Goal: Information Seeking & Learning: Learn about a topic

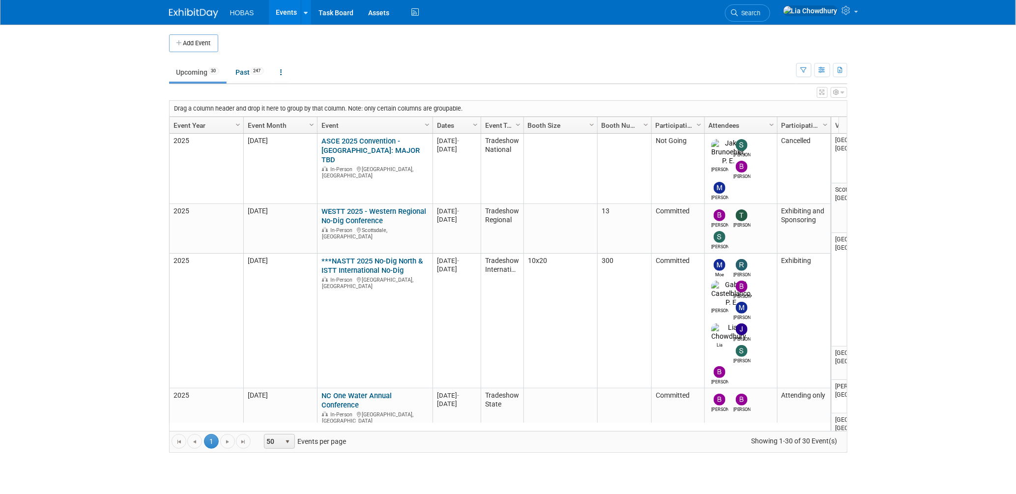
click at [119, 111] on body "HOBAS Events Add Event Bulk Upload Events Shareable Event Boards Recently Viewe…" at bounding box center [508, 247] width 1016 height 494
click at [428, 53] on td "Upcoming 30 Past 247 All Events 277 Past and Upcoming Grouped Annually Events g…" at bounding box center [482, 68] width 627 height 32
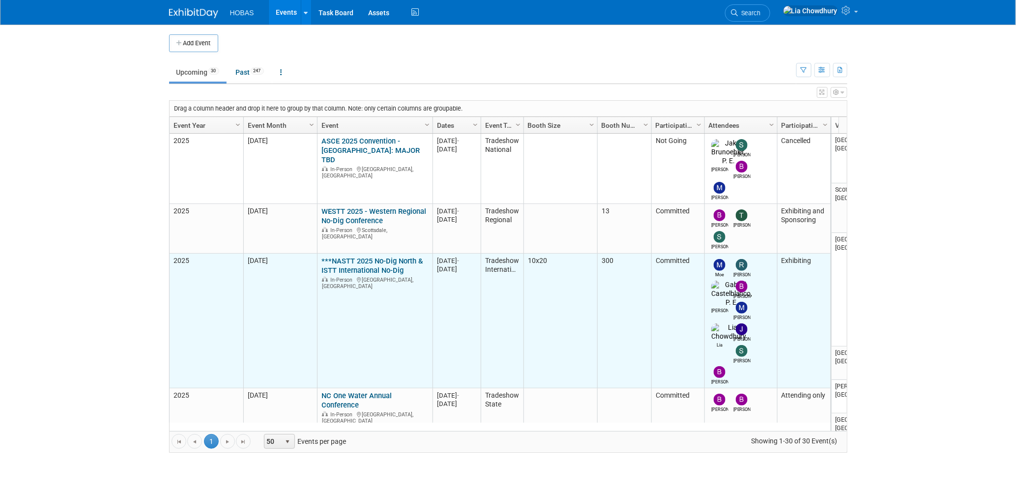
click at [364, 257] on link "***NASTT 2025 No-Dig North & ISTT International No-Dig" at bounding box center [371, 266] width 101 height 18
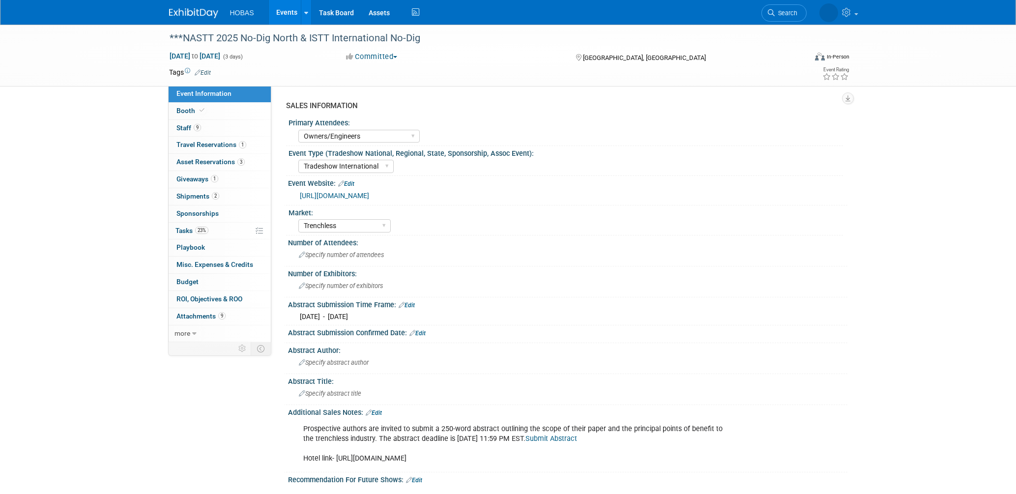
select select "Owners/Engineers"
select select "Tradeshow International"
select select "Trenchless"
select select "Exhibiting"
click at [204, 169] on link "3 Asset Reservations 3" at bounding box center [220, 162] width 102 height 17
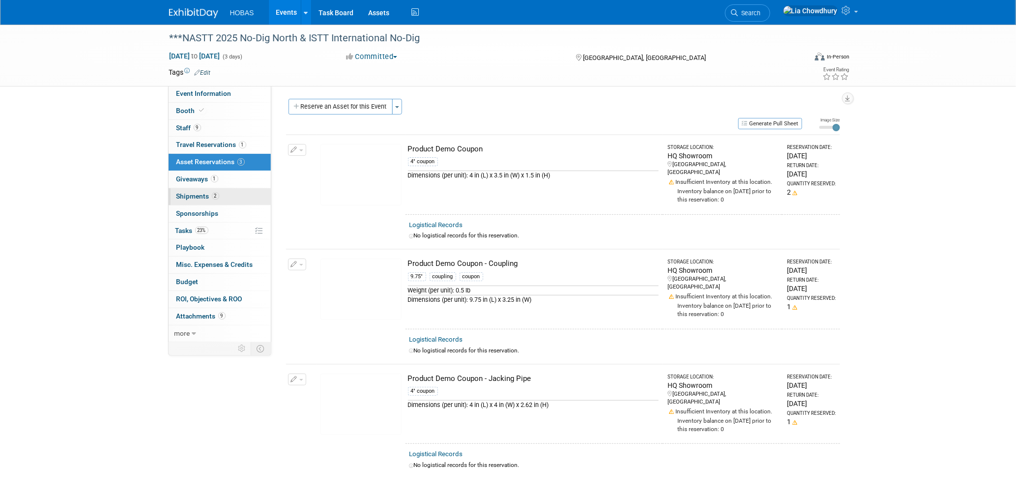
click at [173, 202] on link "2 Shipments 2" at bounding box center [220, 196] width 102 height 17
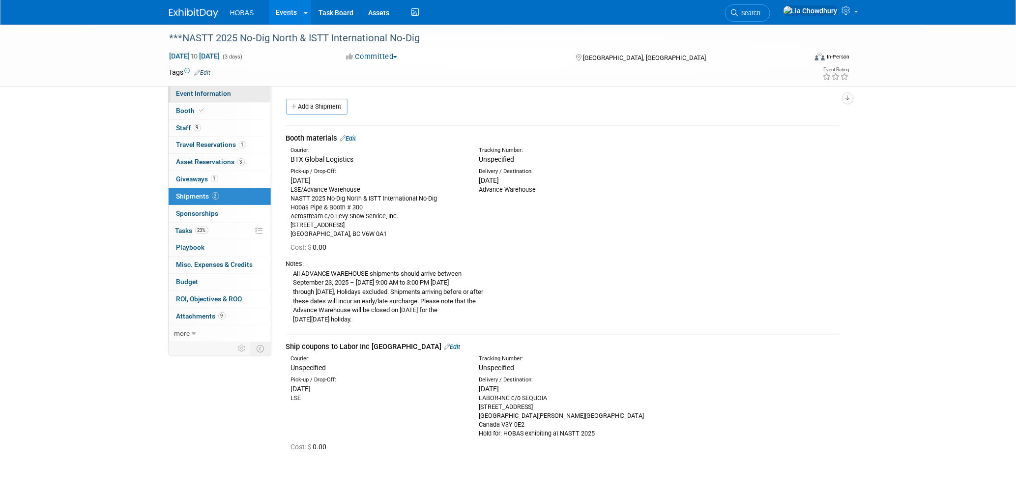
click at [207, 91] on span "Event Information" at bounding box center [203, 93] width 55 height 8
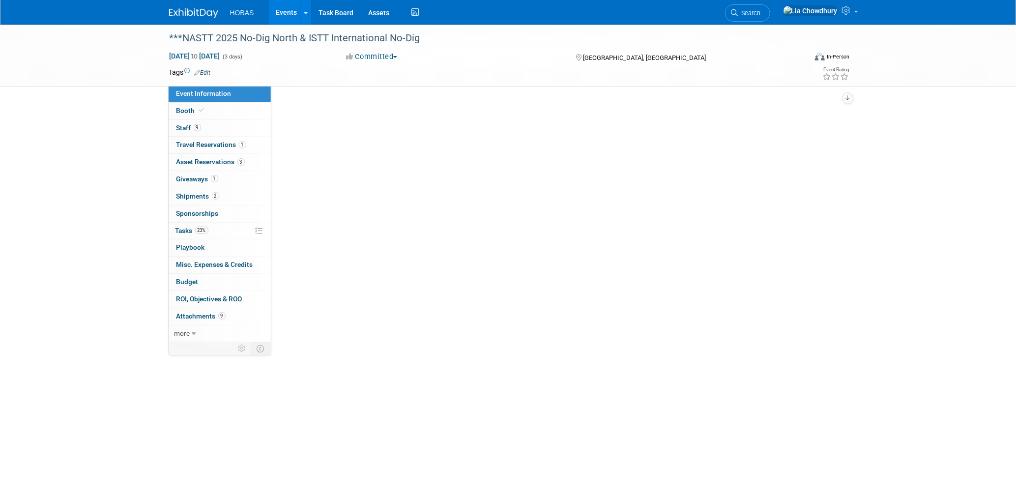
select select "Owners/Engineers"
select select "Tradeshow International"
select select "Trenchless"
select select "Exhibiting"
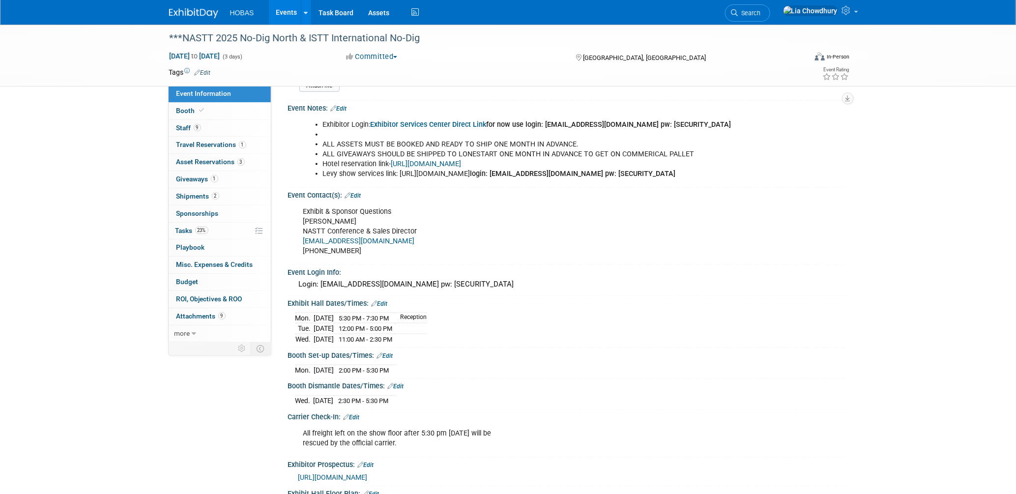
scroll to position [655, 0]
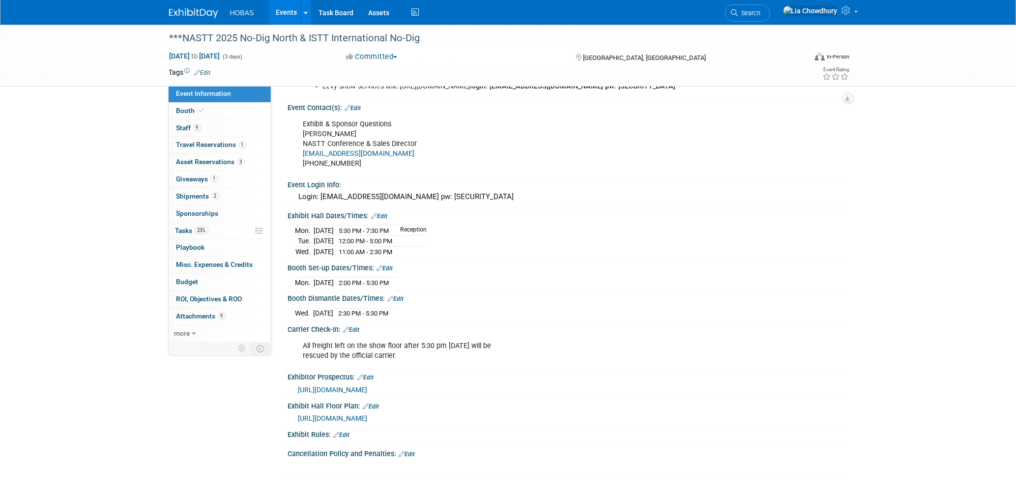
click at [368, 417] on span "https://s2.goeshow.com/nastt/north/2025/exhibitor_exhibit_map.cfm" at bounding box center [332, 419] width 69 height 8
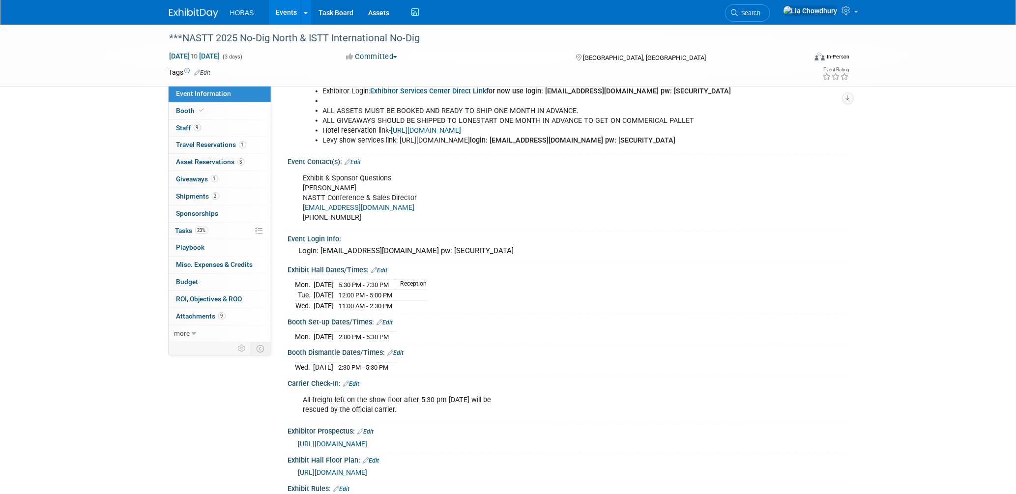
scroll to position [600, 0]
click at [384, 272] on link "Edit" at bounding box center [379, 270] width 16 height 7
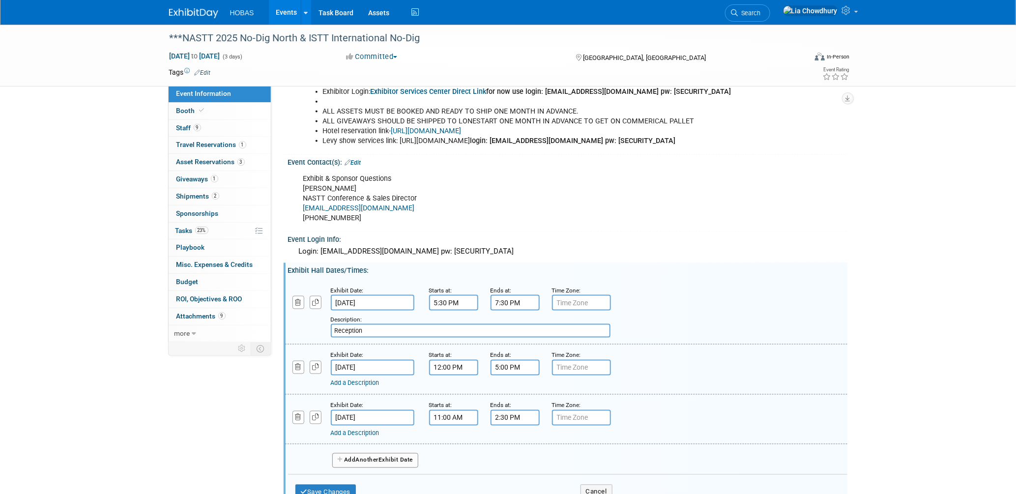
click at [373, 459] on span "Another" at bounding box center [367, 460] width 23 height 7
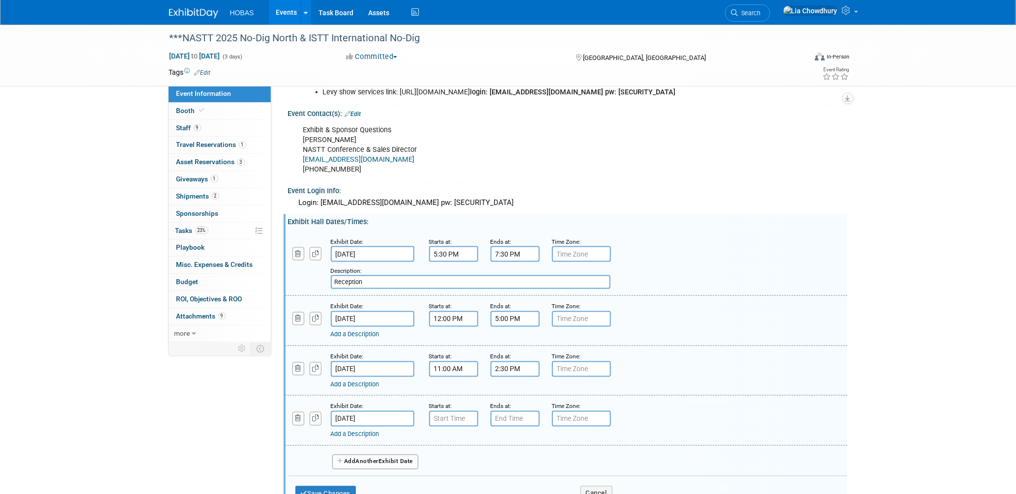
scroll to position [710, 0]
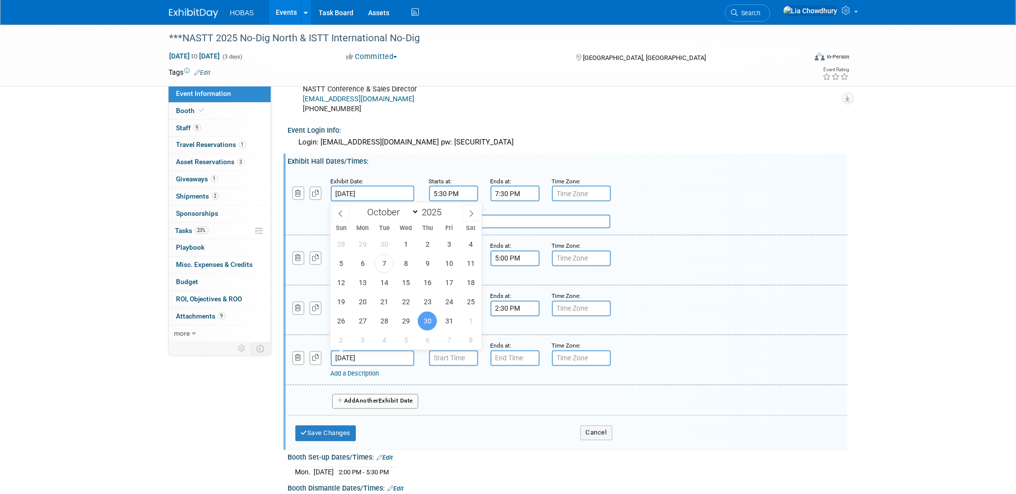
click at [350, 354] on input "Oct 30, 2025" at bounding box center [373, 358] width 84 height 16
click at [385, 317] on span "28" at bounding box center [383, 321] width 19 height 19
type input "Oct 28, 2025"
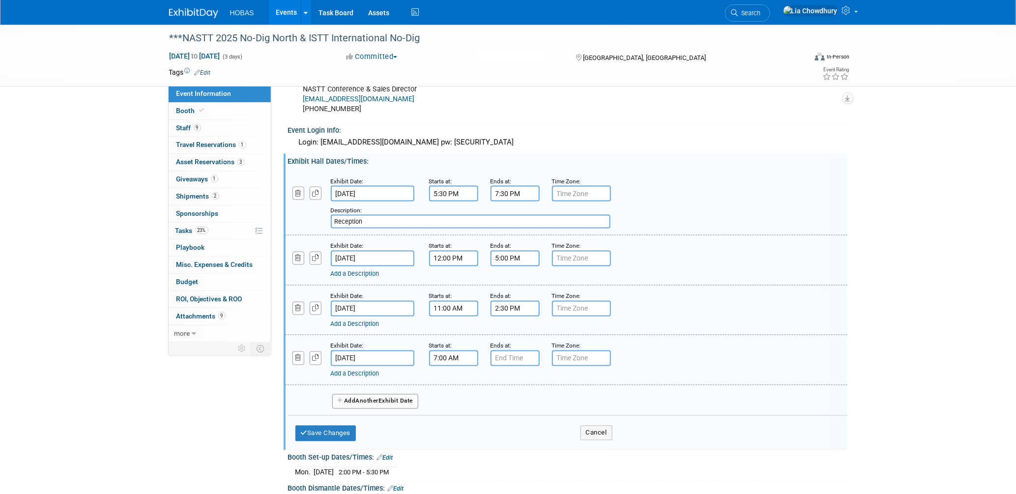
click at [448, 359] on input "7:00 AM" at bounding box center [453, 358] width 49 height 16
click at [451, 429] on span at bounding box center [451, 424] width 17 height 17
click at [542, 402] on button "AM" at bounding box center [538, 403] width 18 height 17
type input "6:00 PM"
click at [567, 335] on div "Exhibit Date: Oct 28, 2025 Starts at: 6:00 PM 06 : 00 PM 12 01 02 03 04 05 06 0…" at bounding box center [566, 360] width 562 height 50
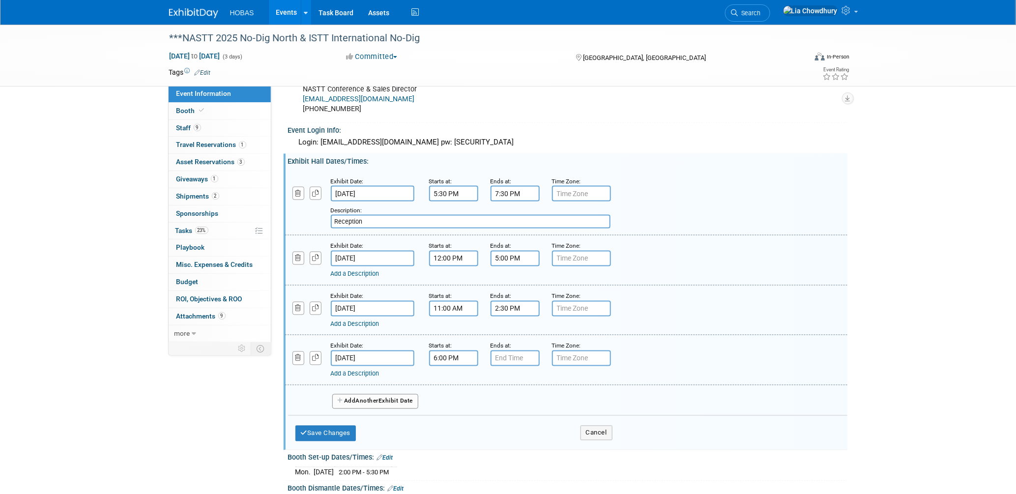
click at [365, 371] on link "Add a Description" at bounding box center [355, 373] width 49 height 7
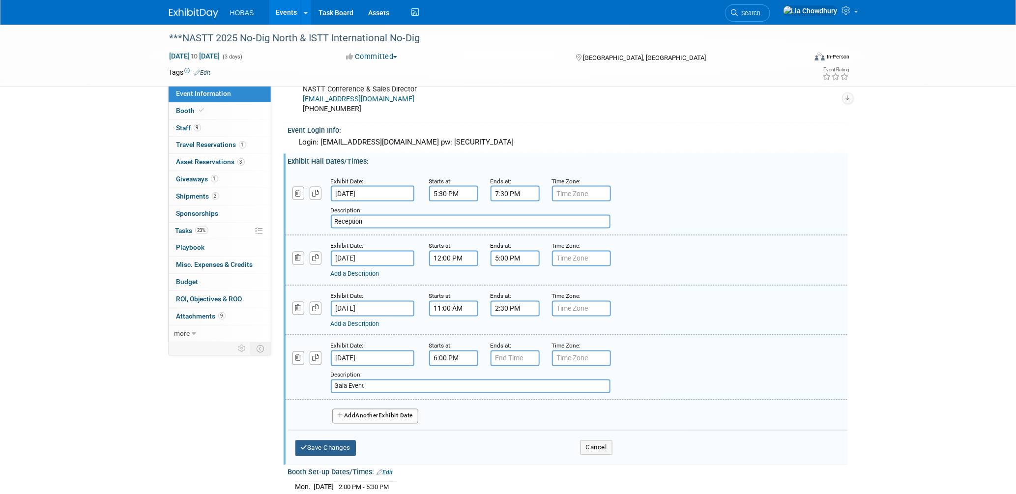
type input "Gala Event"
click at [344, 445] on button "Save Changes" at bounding box center [325, 448] width 61 height 16
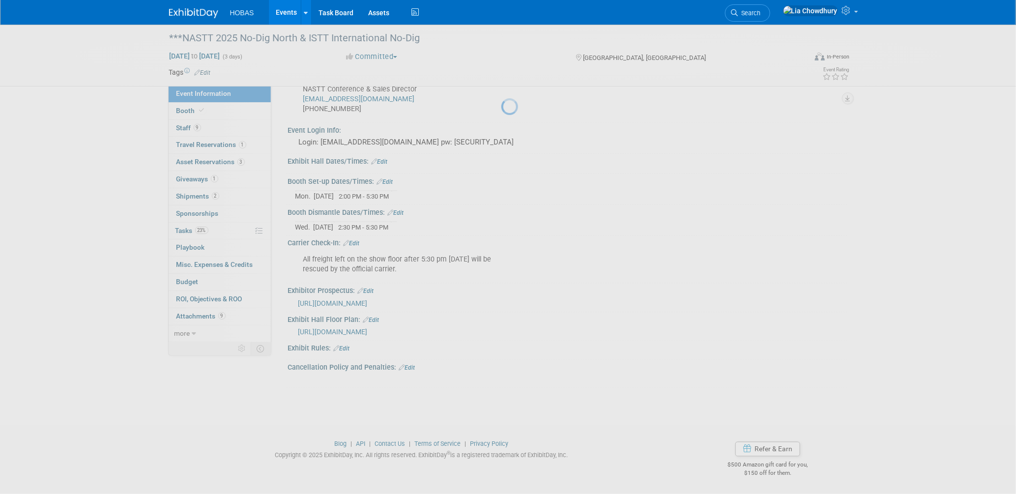
scroll to position [708, 0]
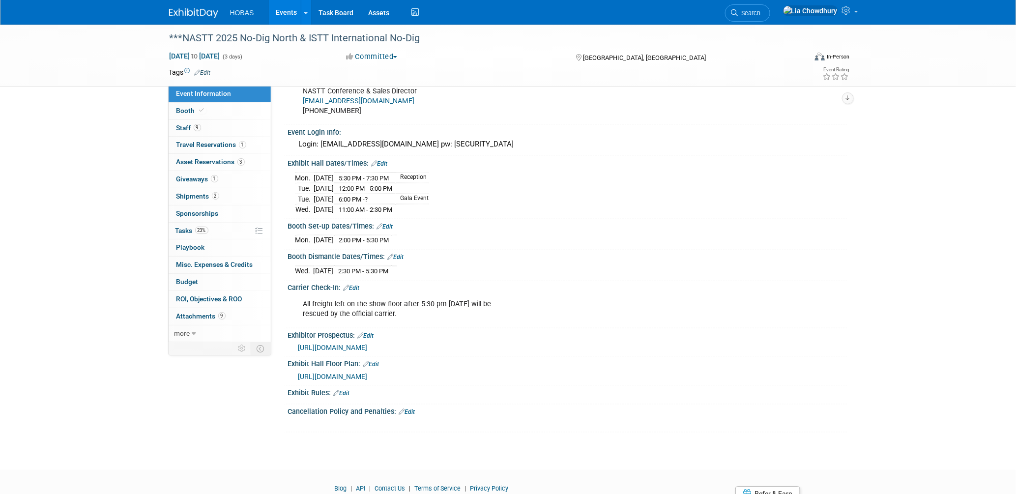
click at [385, 166] on link "Edit" at bounding box center [379, 163] width 16 height 7
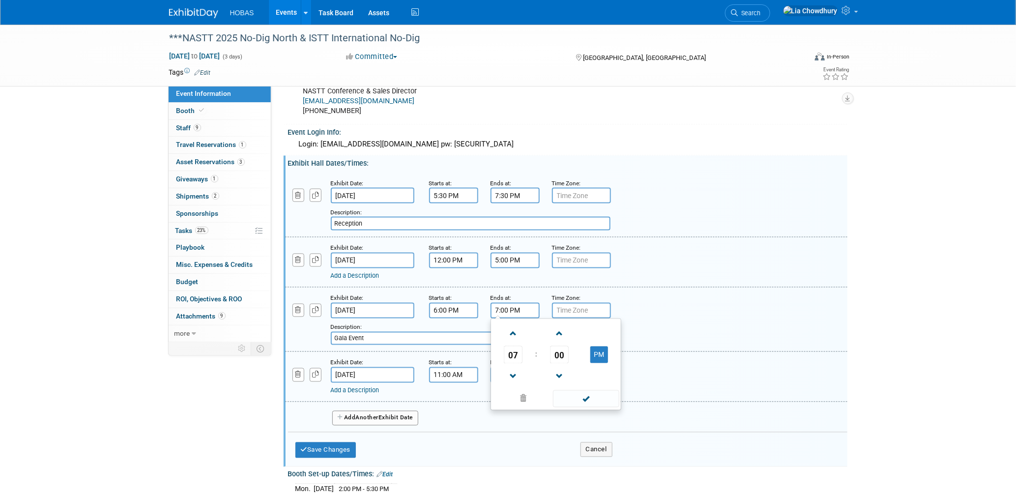
click at [498, 309] on input "7:00 PM" at bounding box center [514, 311] width 49 height 16
click at [514, 330] on span at bounding box center [513, 333] width 17 height 17
click at [514, 331] on span at bounding box center [513, 333] width 17 height 17
type input "9:00 PM"
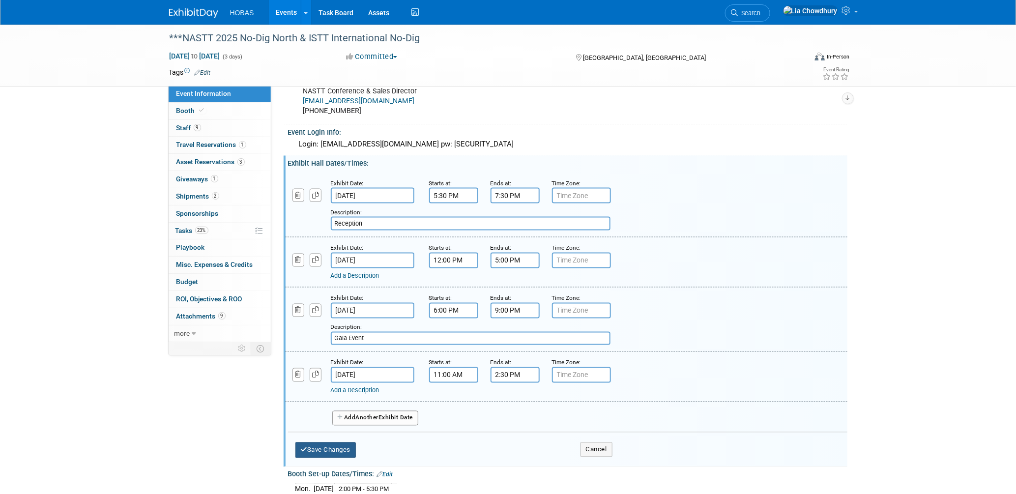
click at [322, 451] on button "Save Changes" at bounding box center [325, 450] width 61 height 16
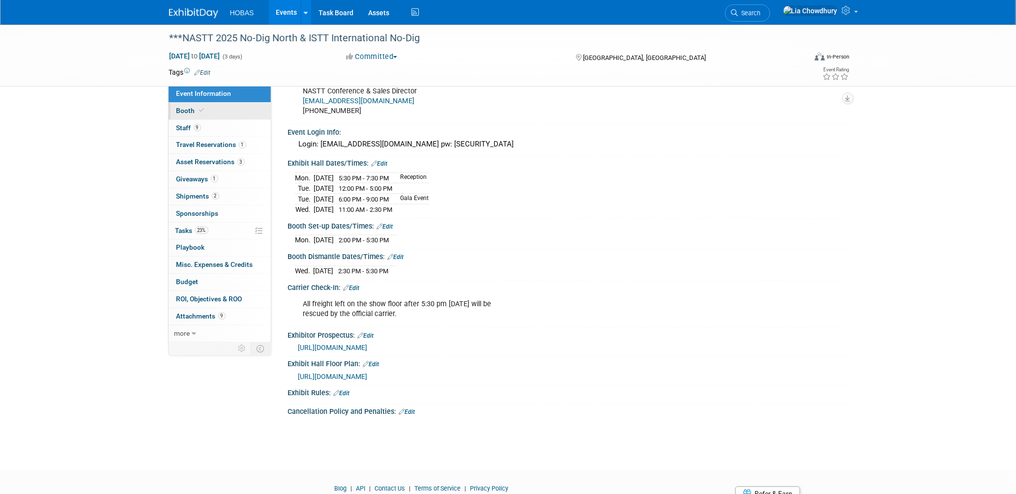
click at [187, 107] on span "Booth" at bounding box center [191, 111] width 30 height 8
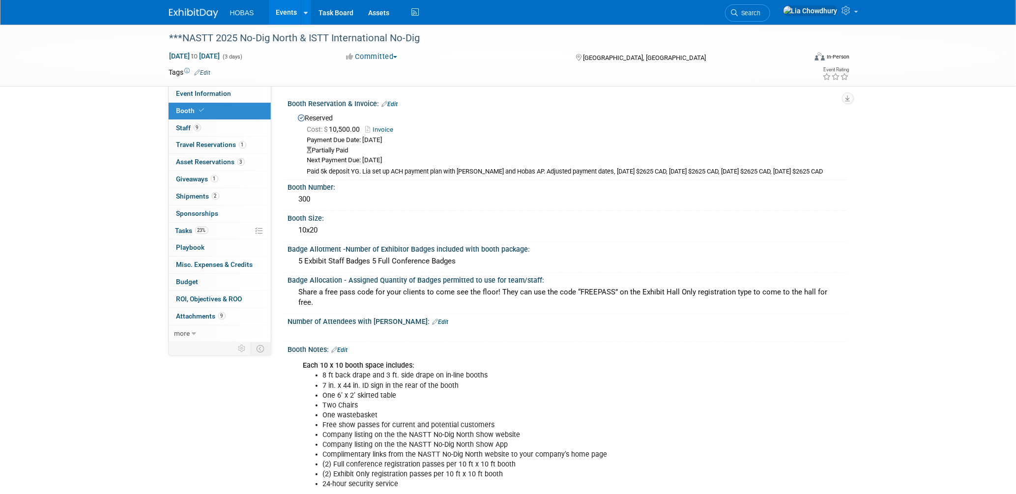
scroll to position [164, 0]
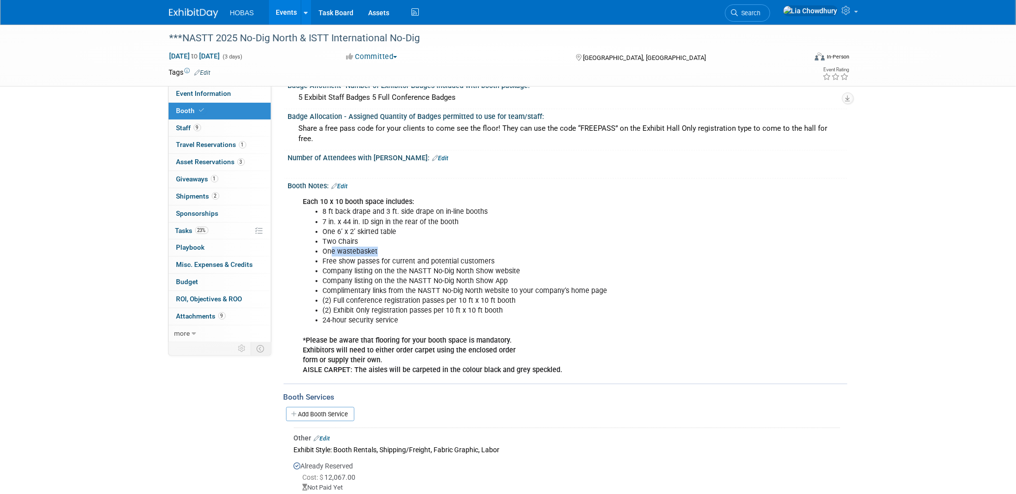
drag, startPoint x: 333, startPoint y: 247, endPoint x: 379, endPoint y: 247, distance: 46.2
click at [379, 247] on li "One wastebasket" at bounding box center [528, 252] width 410 height 10
drag, startPoint x: 379, startPoint y: 247, endPoint x: 346, endPoint y: 254, distance: 34.0
click at [346, 257] on li "Free show passes for current and potential customers" at bounding box center [528, 262] width 410 height 10
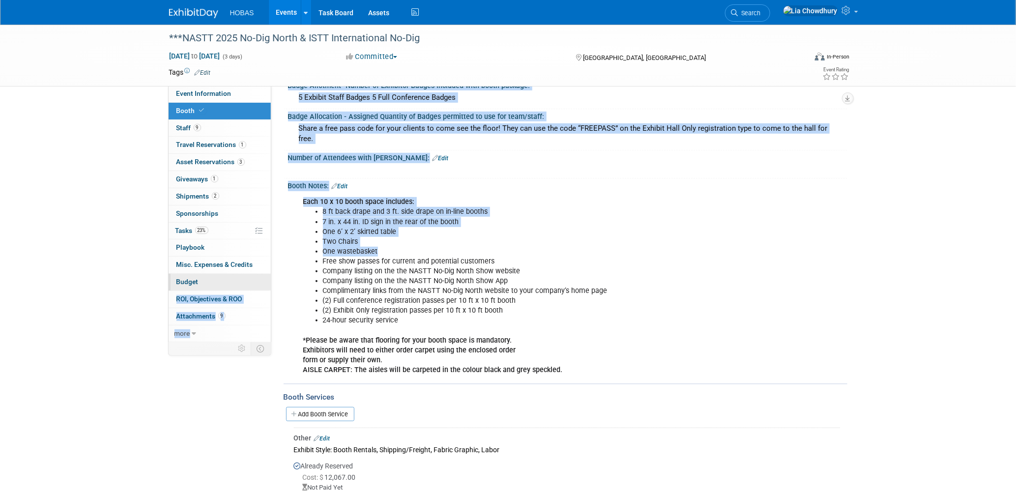
drag, startPoint x: 375, startPoint y: 244, endPoint x: 214, endPoint y: 274, distance: 163.9
click at [214, 274] on div "Event Information Event Info Booth Booth 9 Staff 9 Staff 1 Travel Reservations …" at bounding box center [508, 360] width 693 height 999
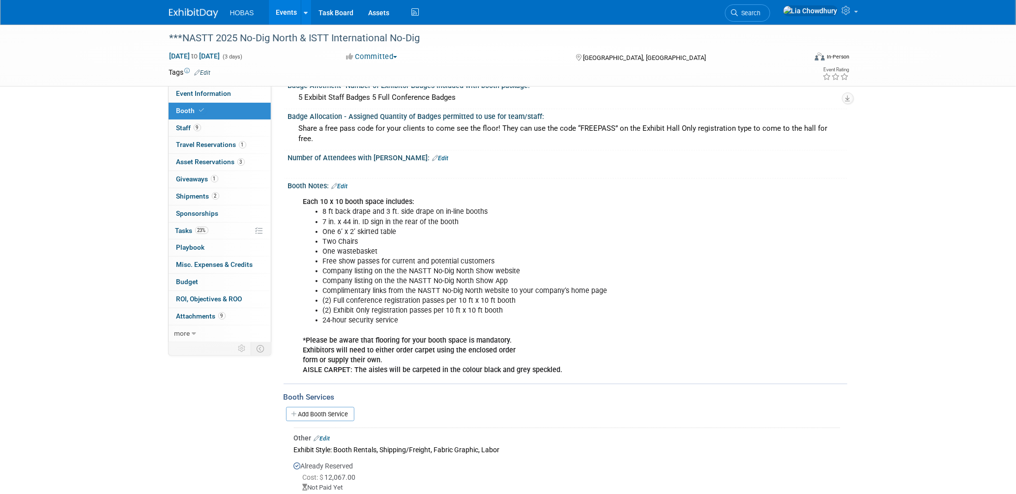
click at [410, 307] on ul "8 ft back drape and 3 ft. side drape on in-line booths 7 in. x 44 in. ID sign i…" at bounding box center [518, 266] width 430 height 118
click at [175, 183] on link "1 Giveaways 1" at bounding box center [220, 179] width 102 height 17
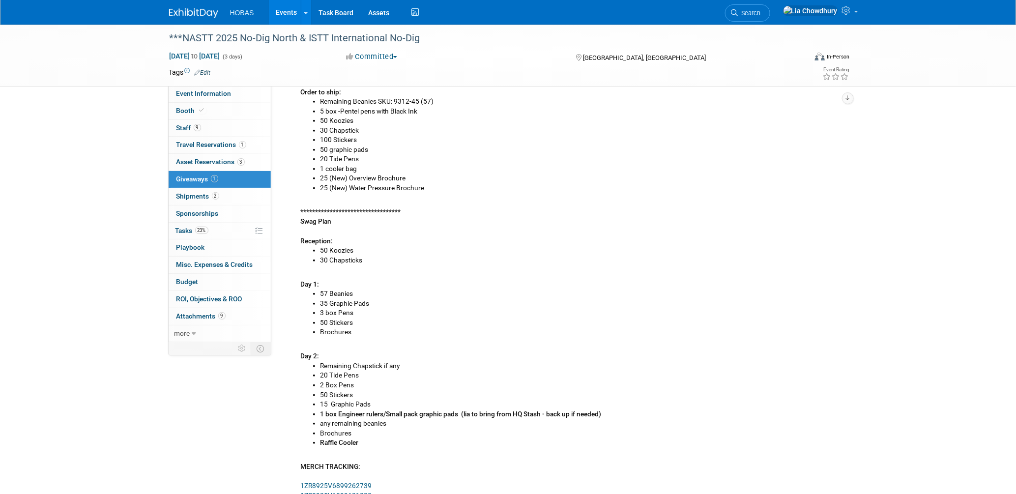
scroll to position [55, 0]
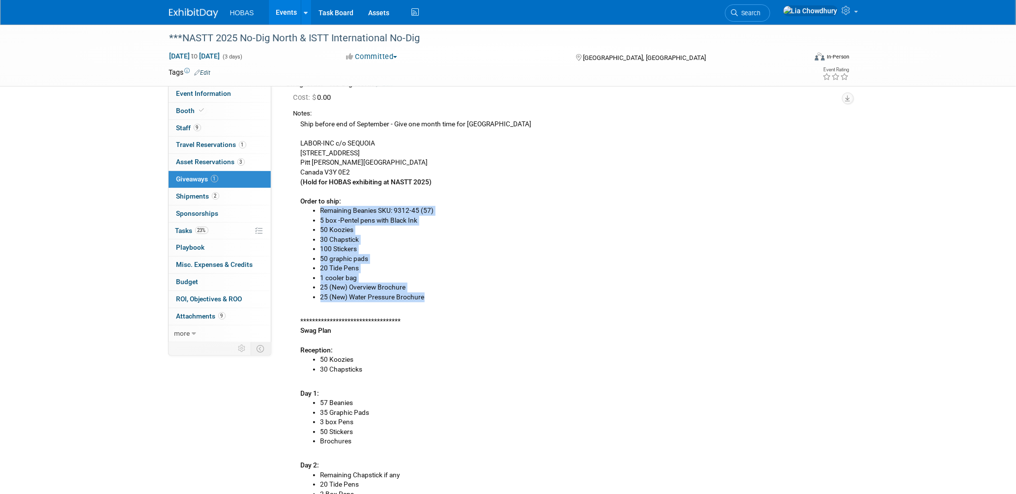
drag, startPoint x: 422, startPoint y: 294, endPoint x: 305, endPoint y: 215, distance: 141.5
click at [305, 215] on ul "Remaining Beanies SKU: 9312-45 (57) 5 box -Pentel pens with Black Ink 50 Koozie…" at bounding box center [570, 254] width 539 height 96
drag, startPoint x: 305, startPoint y: 215, endPoint x: 389, endPoint y: 279, distance: 105.5
click at [389, 279] on li "1 cooler bag" at bounding box center [579, 278] width 519 height 10
click at [412, 241] on li "30 Chapstick" at bounding box center [579, 240] width 519 height 10
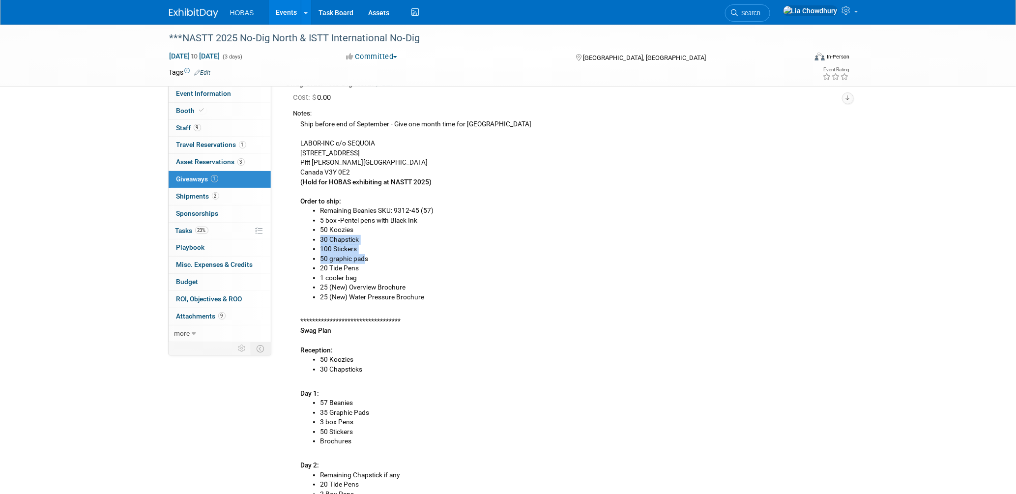
drag, startPoint x: 321, startPoint y: 238, endPoint x: 364, endPoint y: 260, distance: 48.1
click at [364, 260] on ul "Remaining Beanies SKU: 9312-45 (57) 5 box -Pentel pens with Black Ink 50 Koozie…" at bounding box center [570, 254] width 539 height 96
drag, startPoint x: 364, startPoint y: 260, endPoint x: 347, endPoint y: 261, distance: 16.7
click at [347, 261] on li "50 graphic pads" at bounding box center [579, 259] width 519 height 10
drag, startPoint x: 382, startPoint y: 255, endPoint x: 317, endPoint y: 257, distance: 64.9
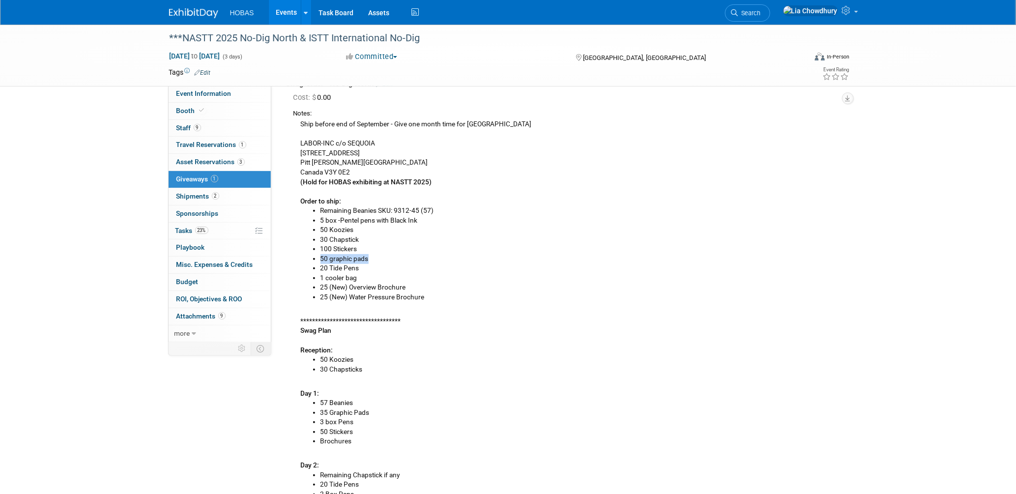
click at [317, 257] on ul "Remaining Beanies SKU: 9312-45 (57) 5 box -Pentel pens with Black Ink 50 Koozie…" at bounding box center [570, 254] width 539 height 96
click at [349, 227] on li "50 Koozies" at bounding box center [579, 230] width 519 height 10
drag, startPoint x: 417, startPoint y: 309, endPoint x: 415, endPoint y: 295, distance: 13.9
click at [417, 302] on div "**********" at bounding box center [566, 373] width 546 height 510
click at [427, 296] on li "25 (New) Water Pressure Brochure" at bounding box center [579, 297] width 519 height 10
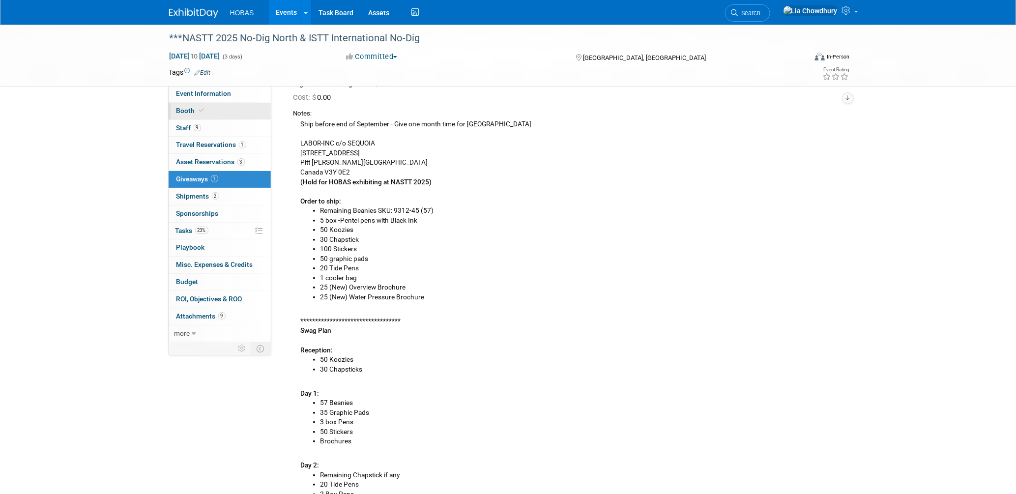
click at [215, 105] on link "Booth" at bounding box center [220, 111] width 102 height 17
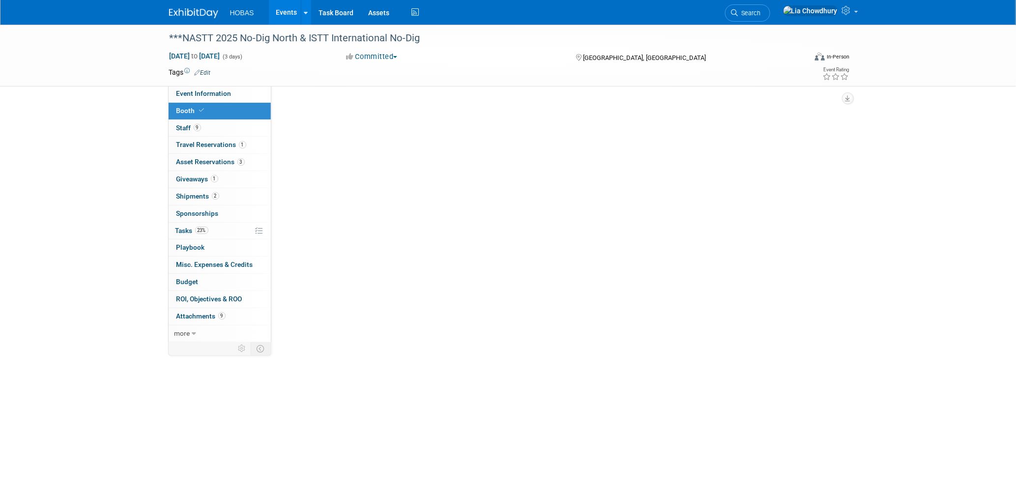
scroll to position [0, 0]
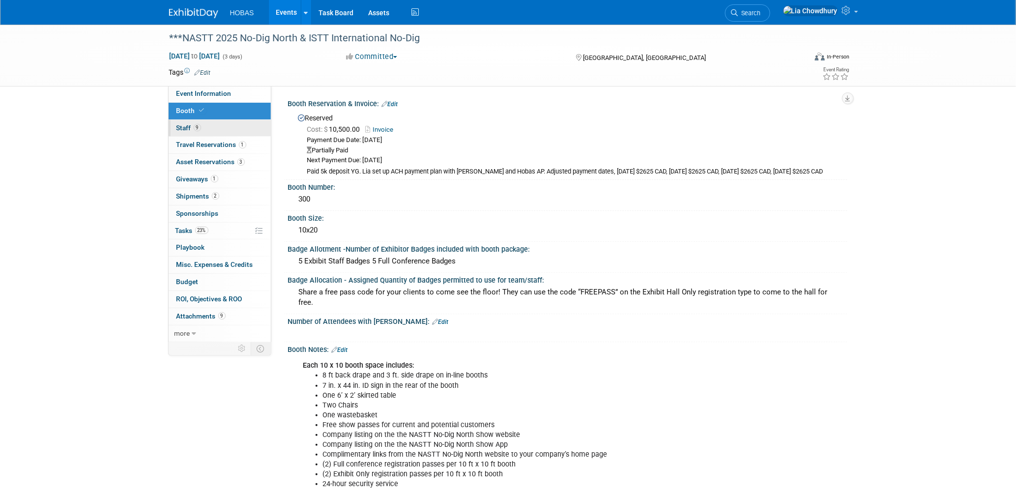
click at [183, 124] on span "Staff 9" at bounding box center [188, 128] width 25 height 8
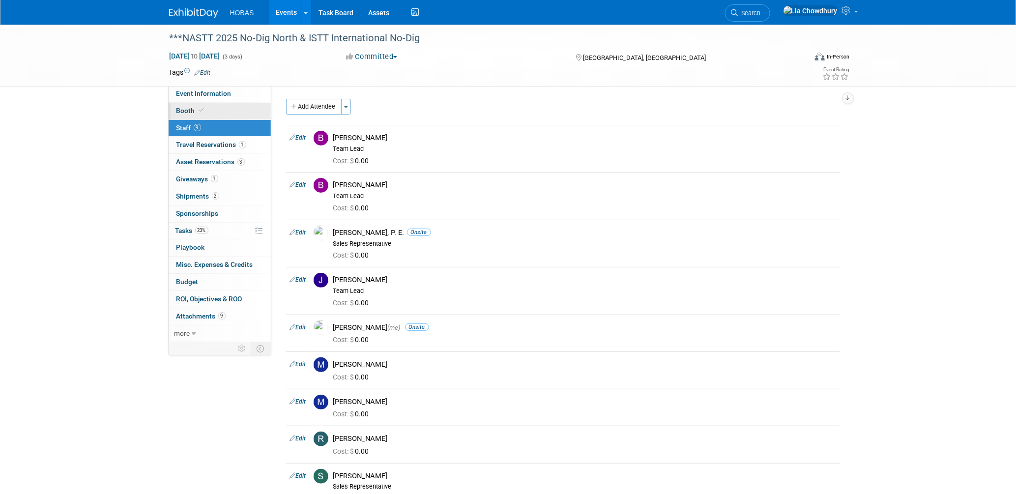
click at [193, 106] on link "Booth" at bounding box center [220, 111] width 102 height 17
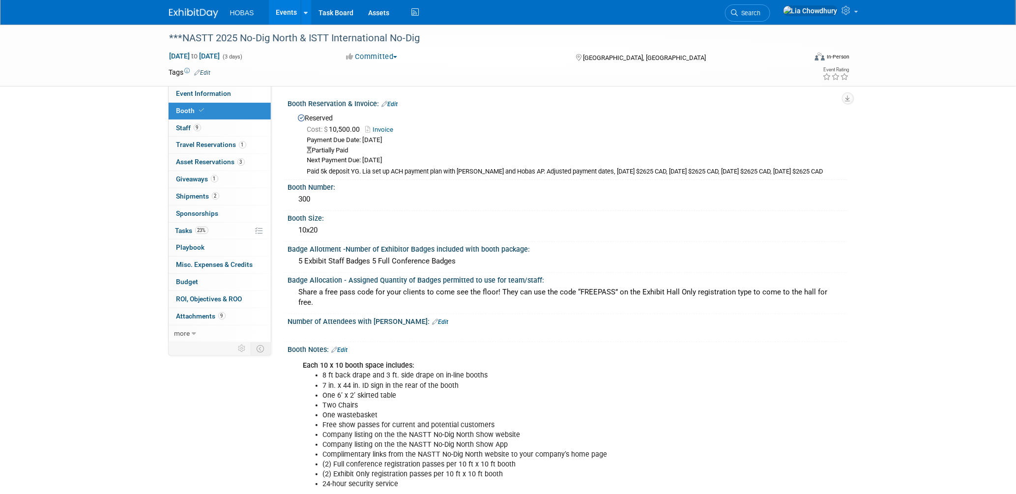
click at [194, 85] on div "***NASTT 2025 No-Dig North & ISTT International No-Dig Oct 27, 2025 to Oct 29, …" at bounding box center [508, 56] width 1016 height 62
click at [194, 90] on span "Event Information" at bounding box center [203, 93] width 55 height 8
select select "Owners/Engineers"
select select "Tradeshow International"
select select "Trenchless"
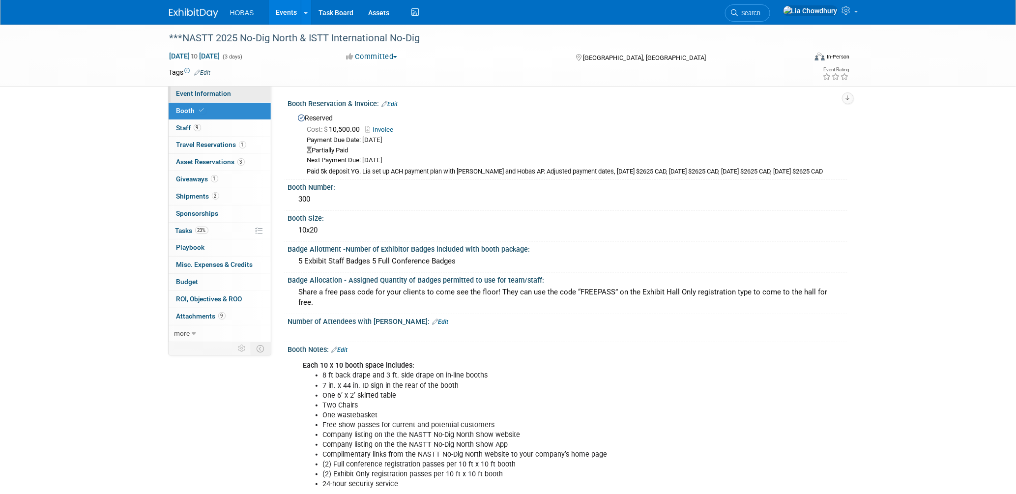
select select "Exhibiting"
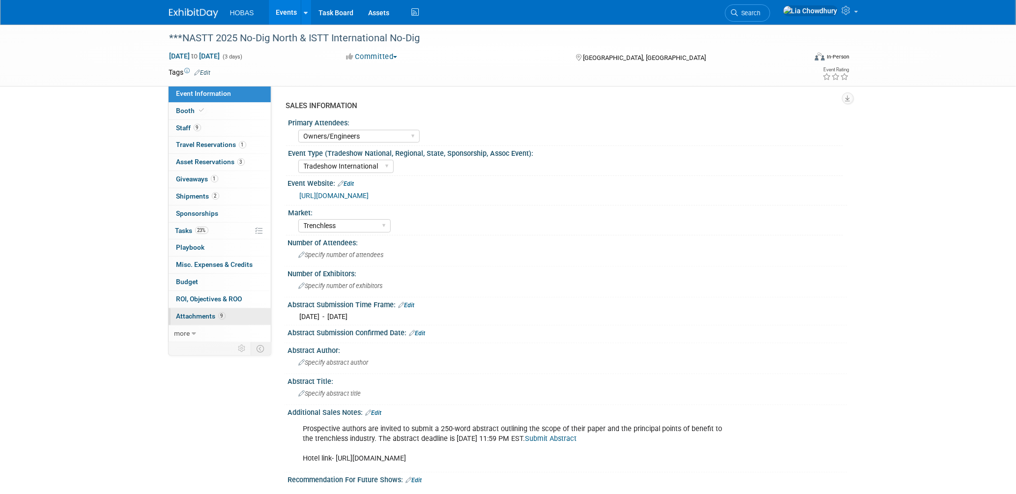
click at [191, 321] on link "9 Attachments 9" at bounding box center [220, 316] width 102 height 17
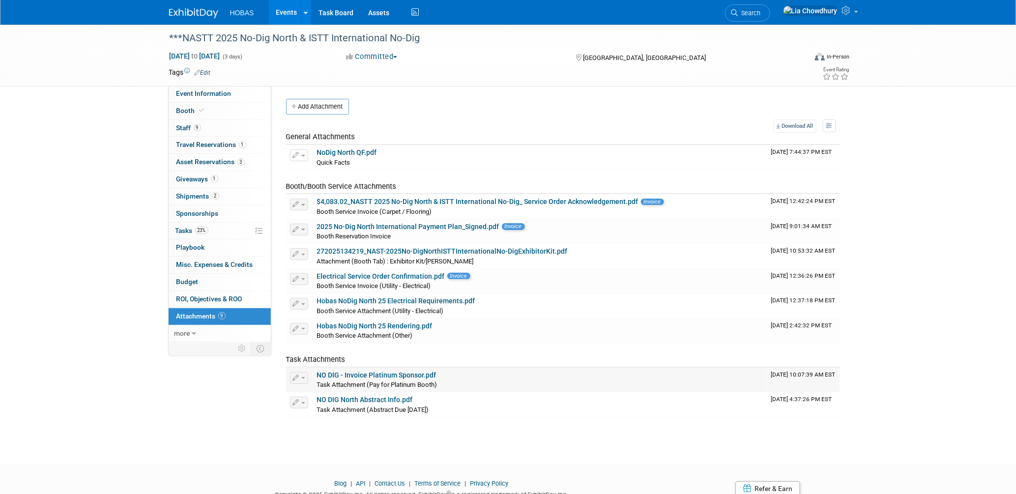
click at [397, 373] on link "NO DIG - Invoice Platinum Sponsor.pdf" at bounding box center [376, 375] width 119 height 8
click at [489, 247] on link "272025134219_NAST-2025No-DigNorthISTTInternationalNo-DigExhibitorKit.pdf" at bounding box center [442, 251] width 251 height 8
click at [185, 106] on link "Booth" at bounding box center [220, 111] width 102 height 17
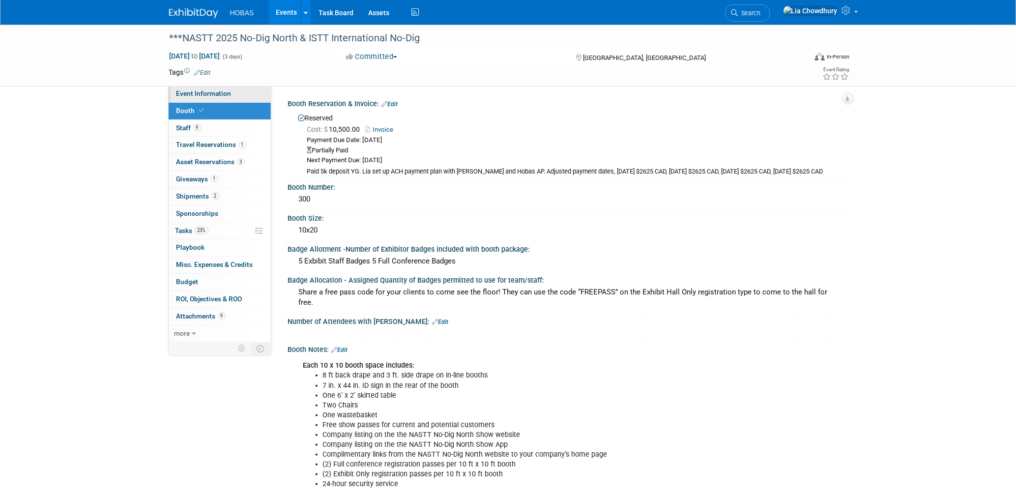
click at [187, 90] on span "Event Information" at bounding box center [203, 93] width 55 height 8
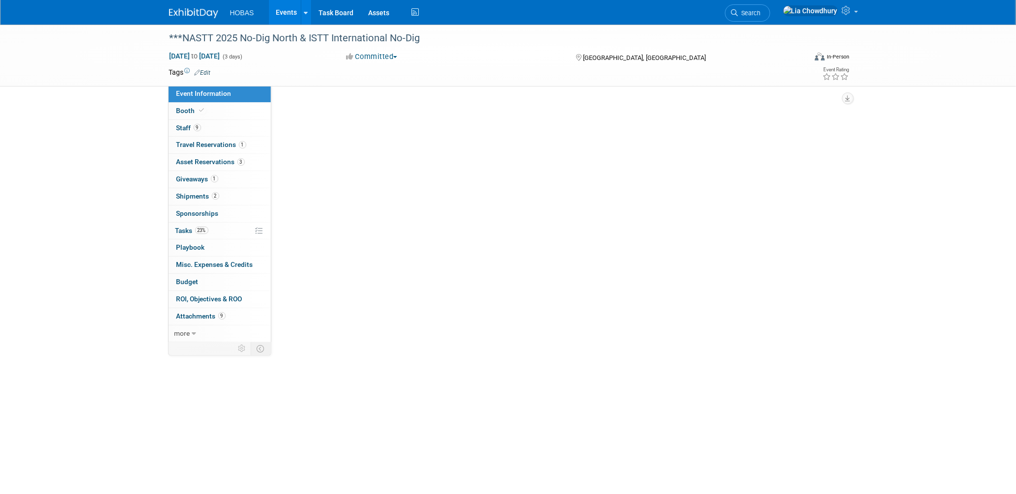
select select "Owners/Engineers"
select select "Tradeshow International"
select select "Trenchless"
select select "Exhibiting"
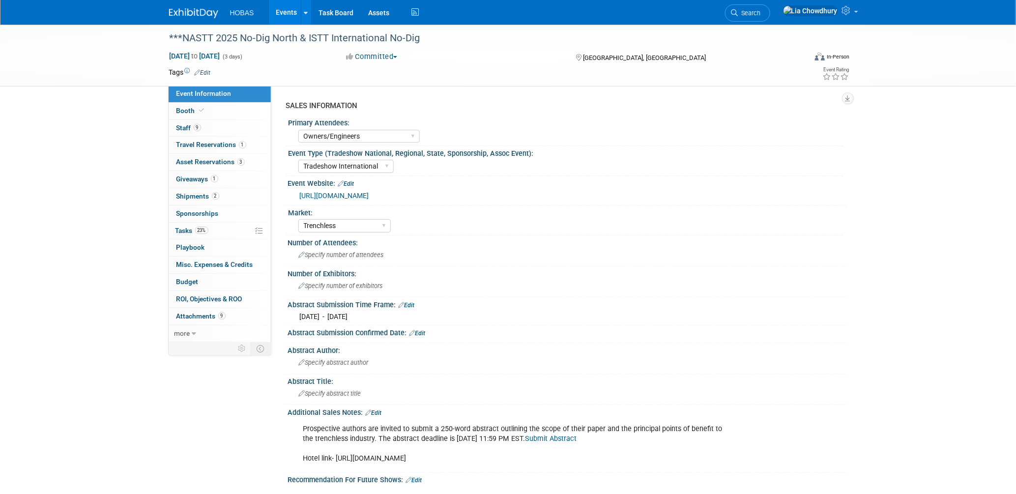
click at [369, 194] on link "https://nastt.org/no-dig-north/" at bounding box center [334, 196] width 69 height 8
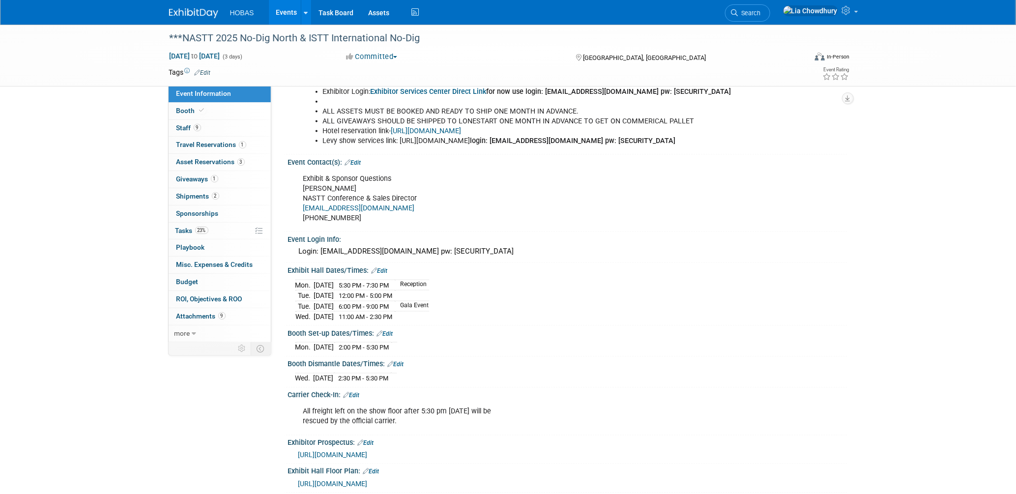
scroll to position [751, 0]
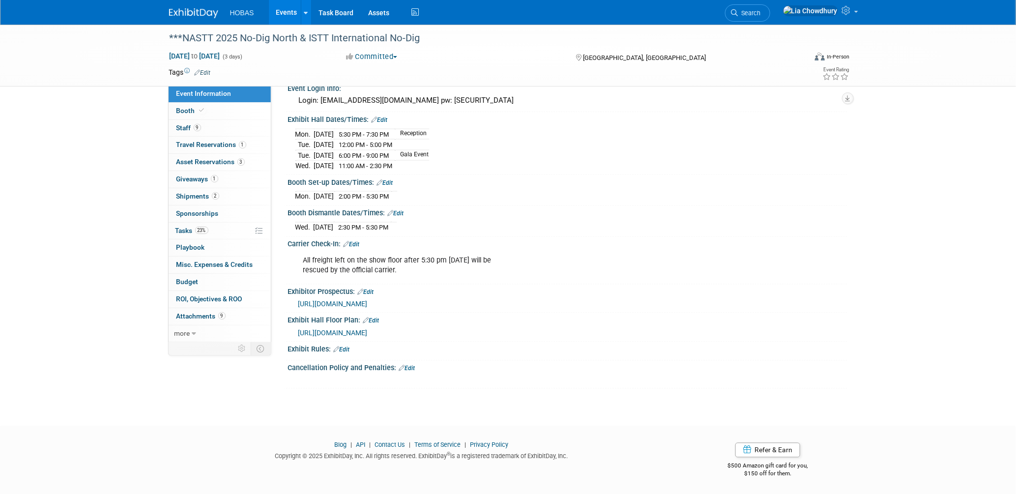
click at [363, 302] on span "https://nastt.org/wp-content/uploads/2025/06/NDNProspectusBook25digital.pdf" at bounding box center [332, 304] width 69 height 8
click at [196, 180] on span "Giveaways 1" at bounding box center [197, 179] width 42 height 8
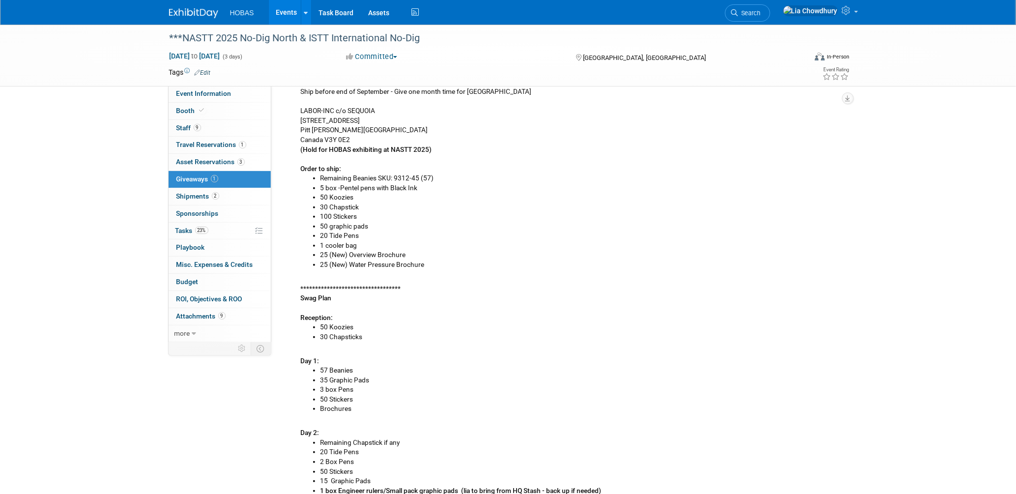
scroll to position [0, 0]
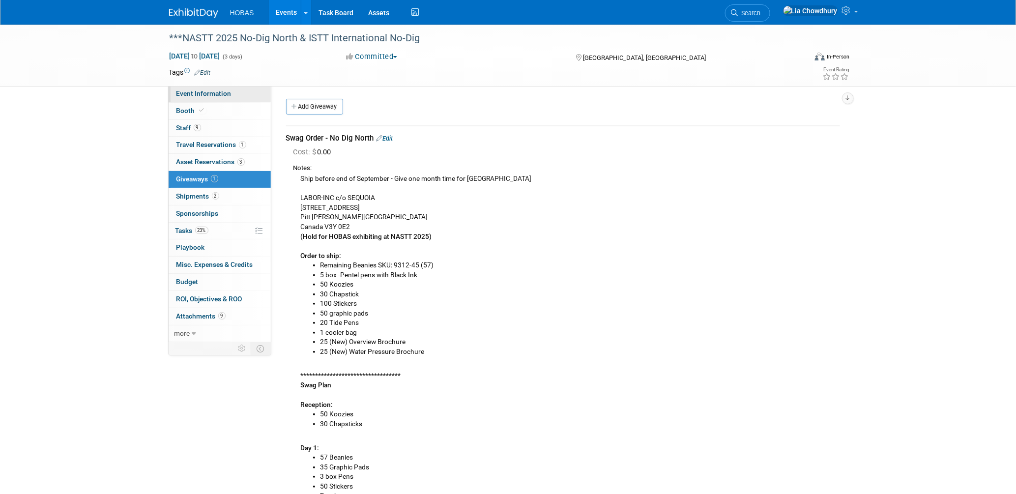
click at [197, 97] on span "Event Information" at bounding box center [203, 93] width 55 height 8
select select "Owners/Engineers"
select select "Tradeshow International"
select select "Trenchless"
select select "Exhibiting"
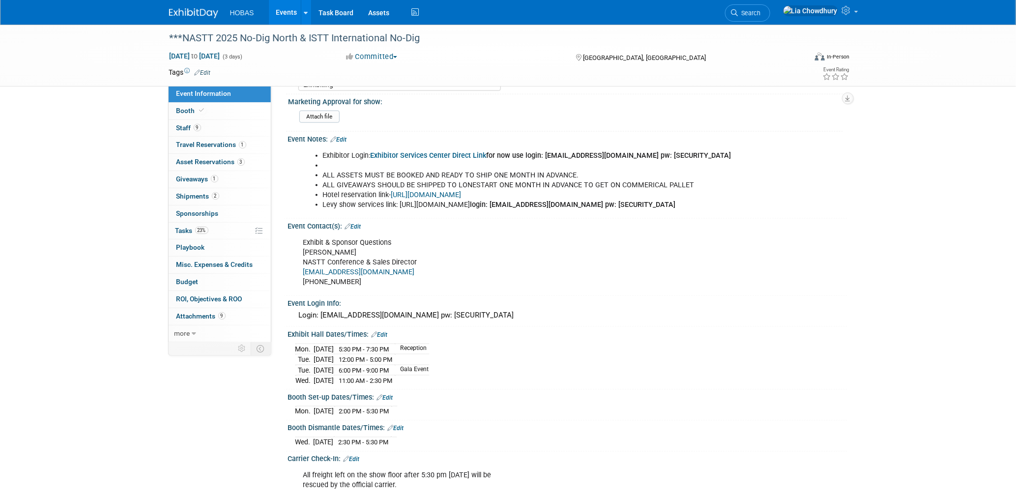
scroll to position [436, 0]
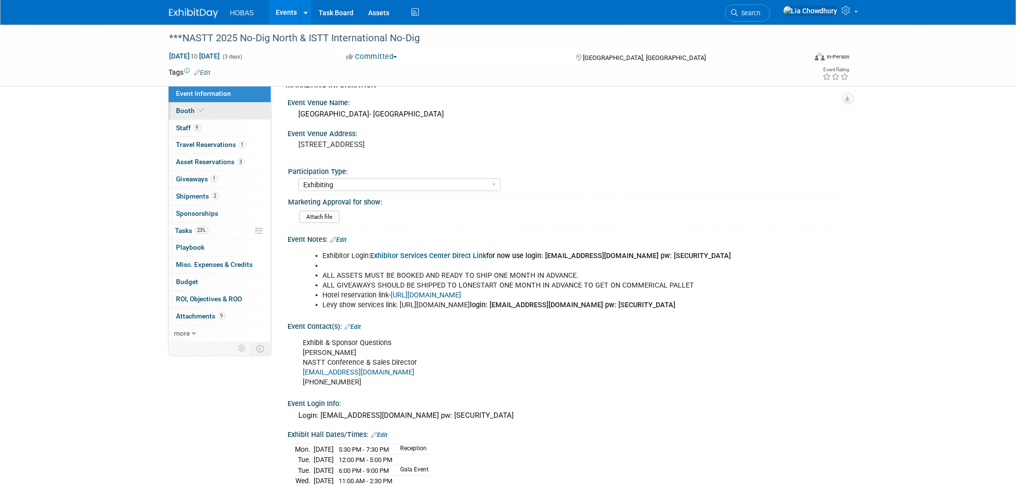
click at [190, 107] on span "Booth" at bounding box center [191, 111] width 30 height 8
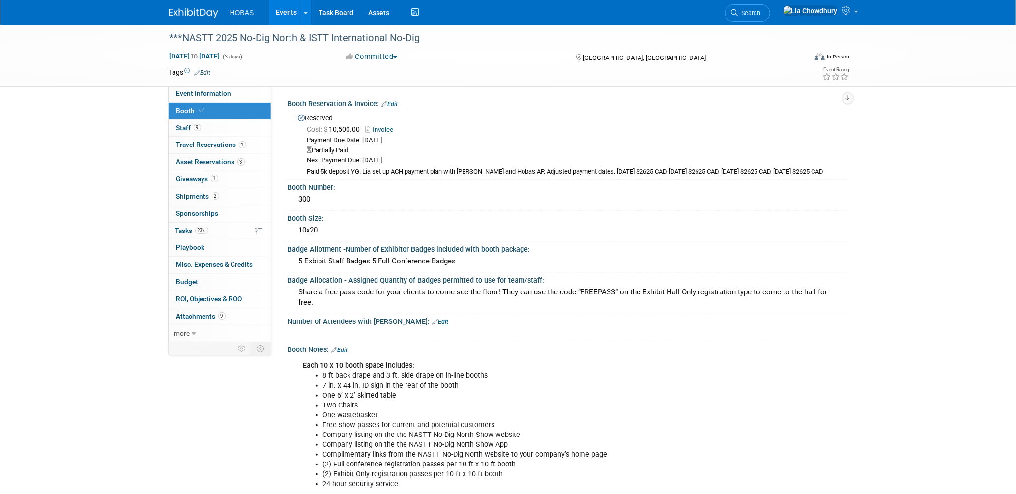
click at [274, 9] on link "Events" at bounding box center [287, 12] width 36 height 25
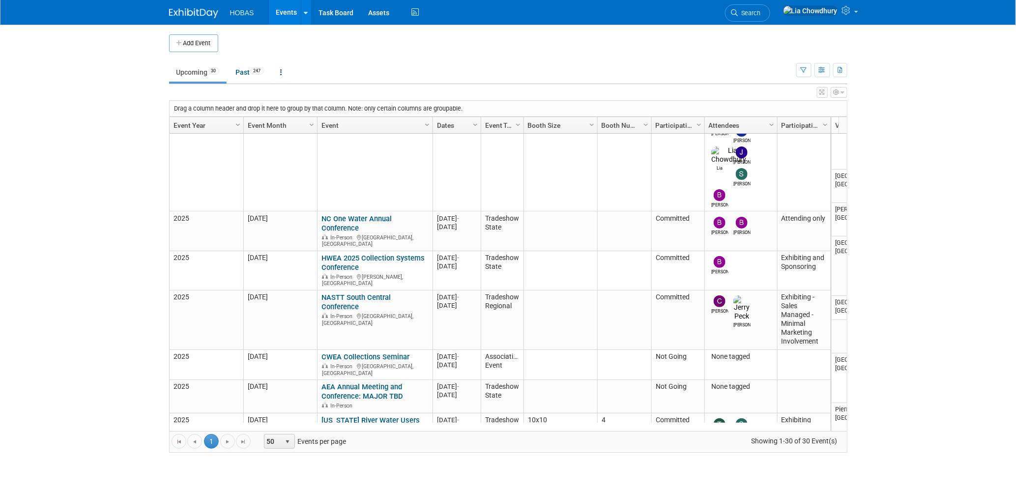
scroll to position [187, 0]
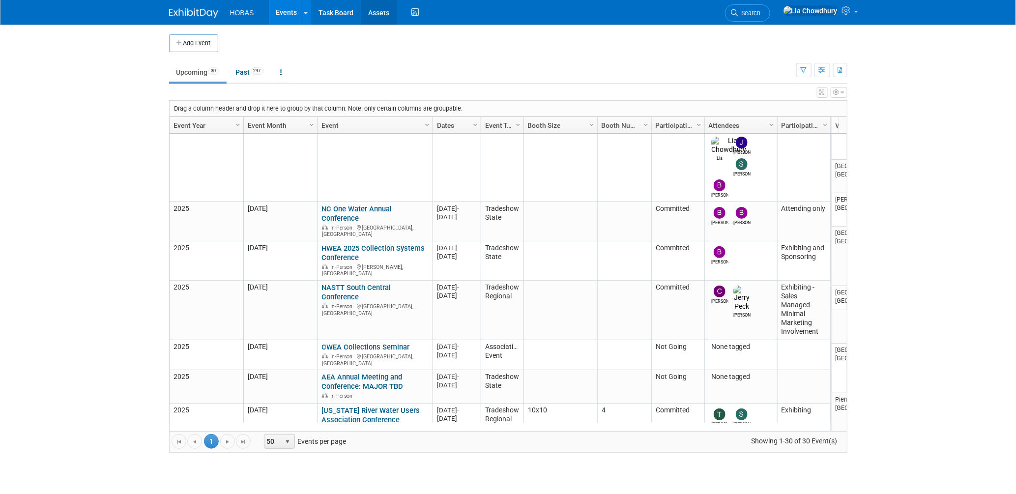
click at [380, 13] on link "Assets" at bounding box center [379, 12] width 36 height 25
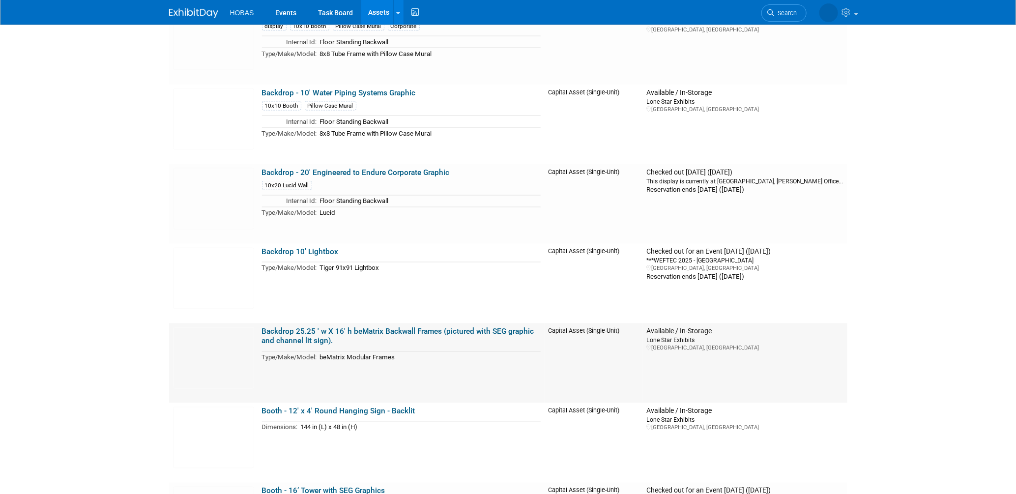
scroll to position [655, 0]
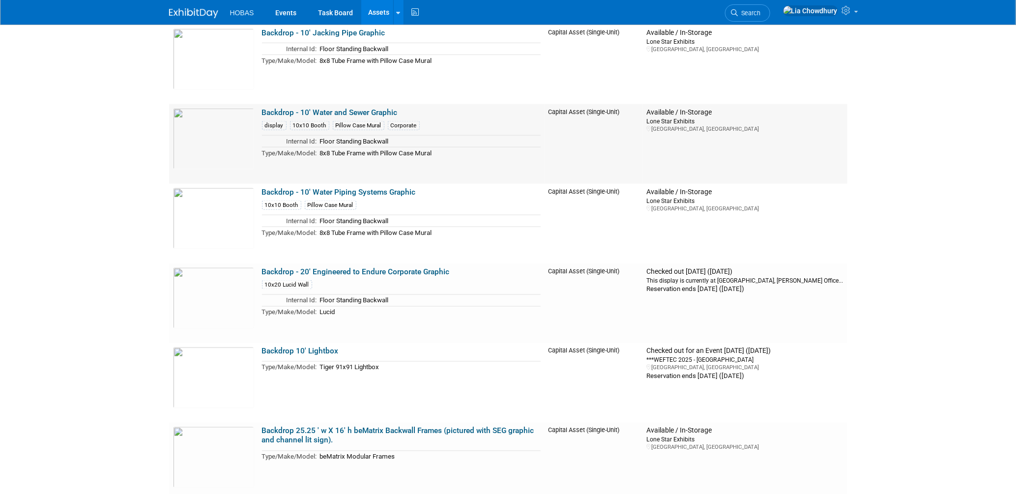
click at [317, 113] on link "Backdrop - 10' Water and Sewer Graphic" at bounding box center [330, 112] width 136 height 9
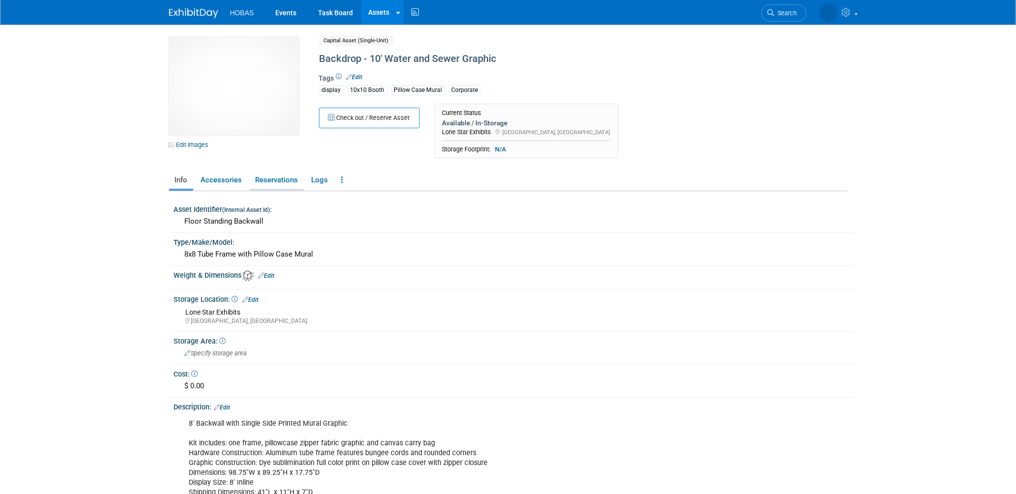
click at [280, 180] on link "Reservations" at bounding box center [277, 179] width 54 height 17
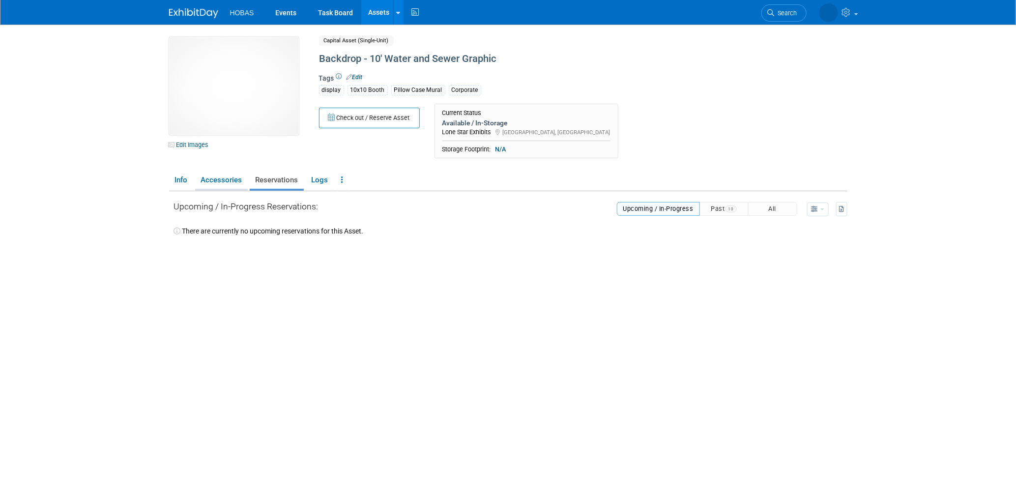
click at [238, 178] on link "Accessories" at bounding box center [221, 179] width 53 height 17
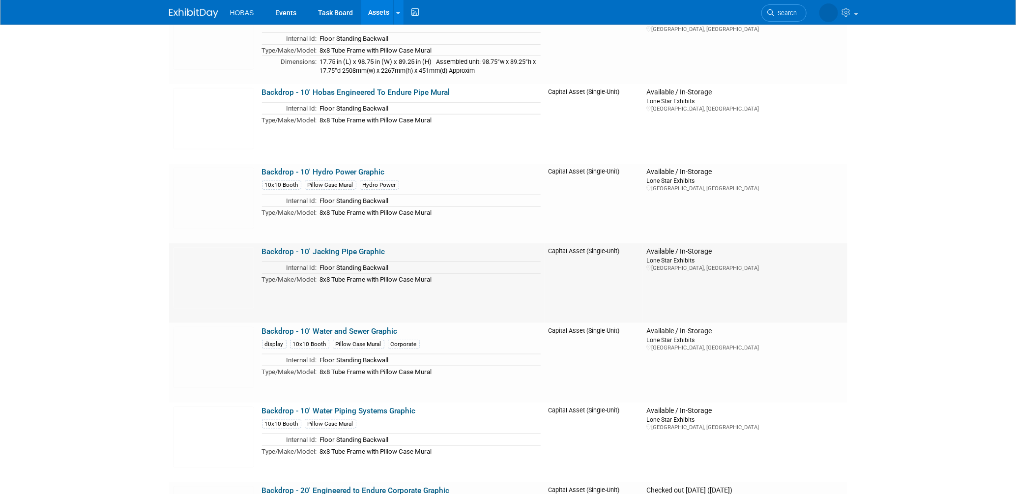
scroll to position [655, 0]
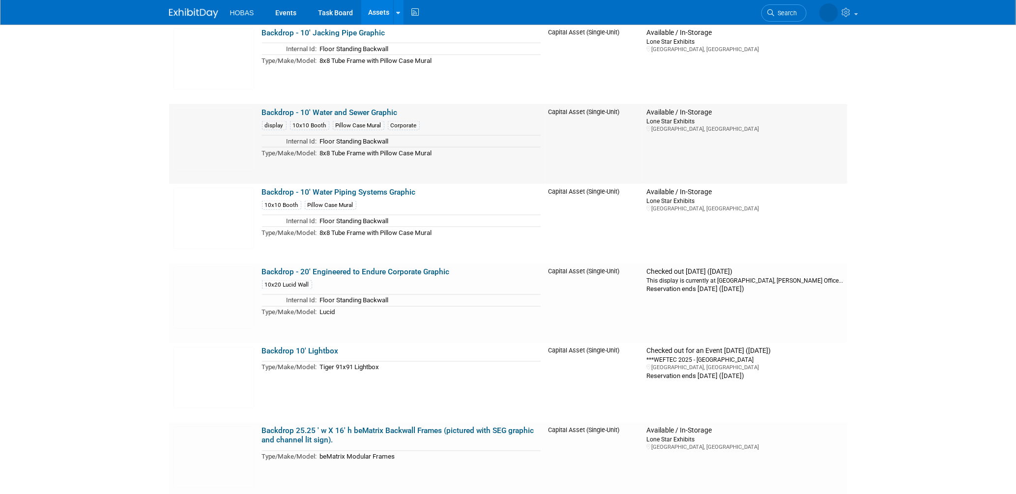
click at [333, 110] on link "Backdrop - 10' Water and Sewer Graphic" at bounding box center [330, 112] width 136 height 9
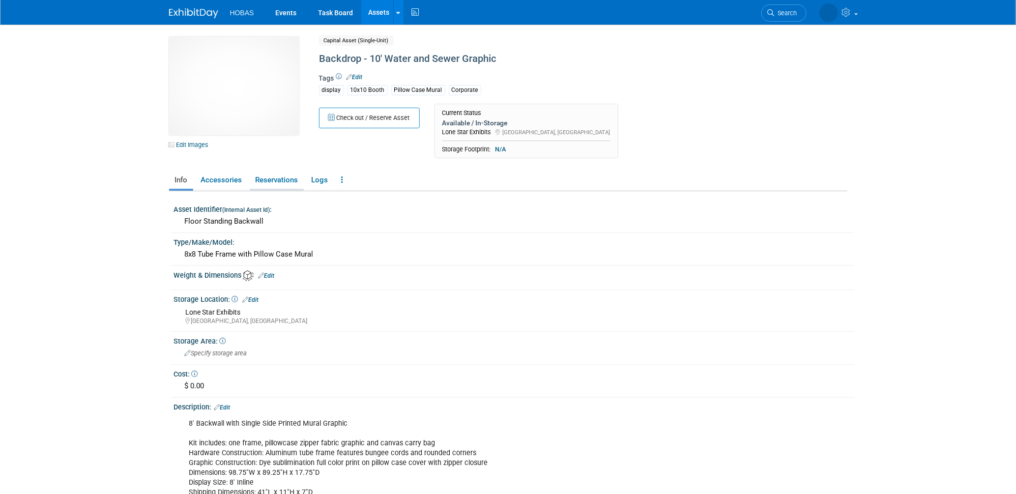
click at [263, 182] on link "Reservations" at bounding box center [277, 179] width 54 height 17
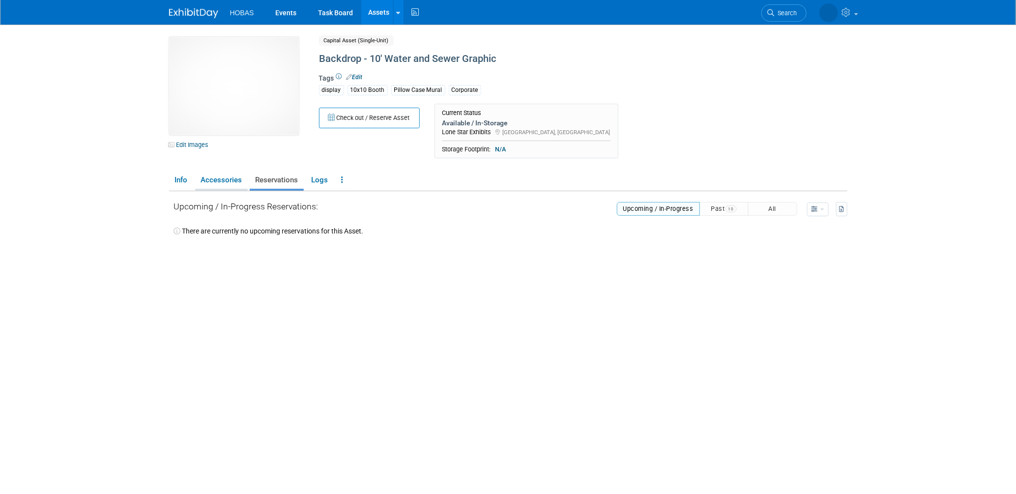
click at [232, 182] on link "Accessories" at bounding box center [221, 179] width 53 height 17
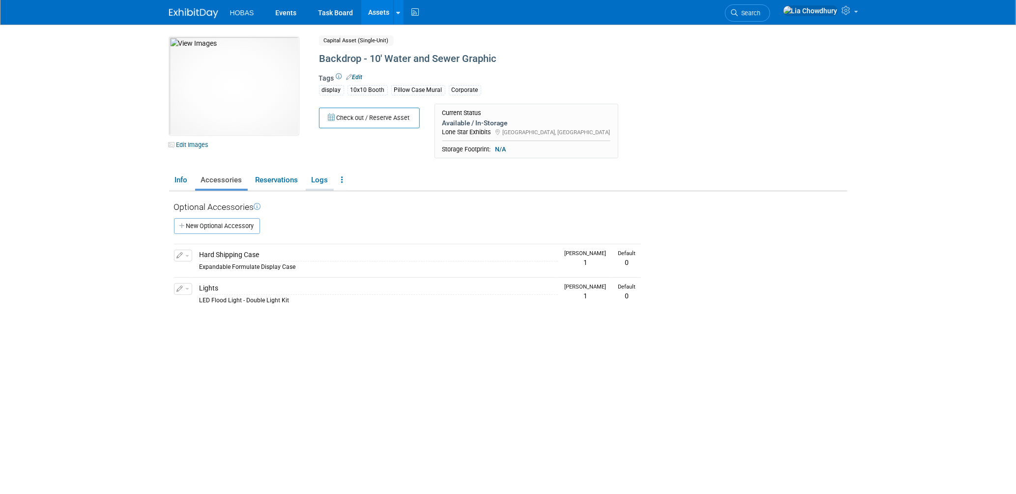
click at [317, 173] on link "Logs" at bounding box center [320, 179] width 28 height 17
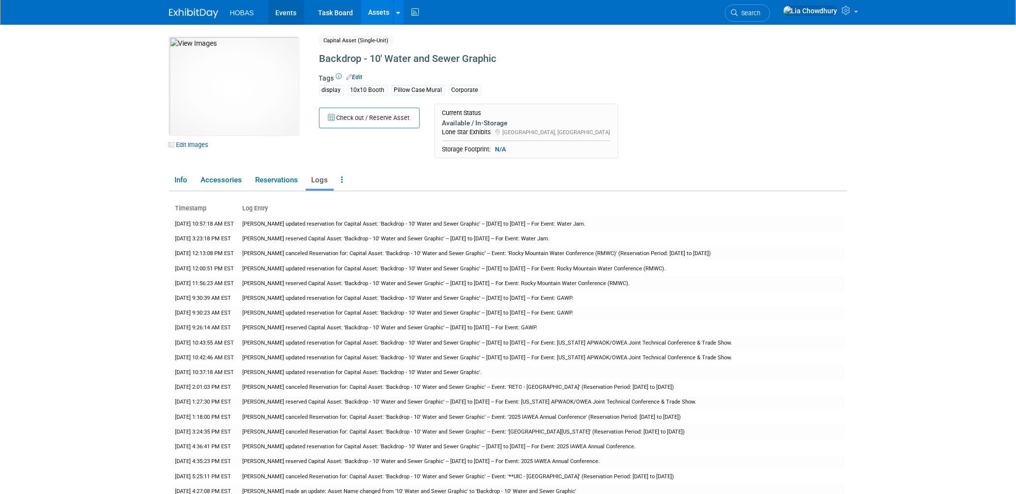
click at [286, 11] on link "Events" at bounding box center [286, 12] width 36 height 25
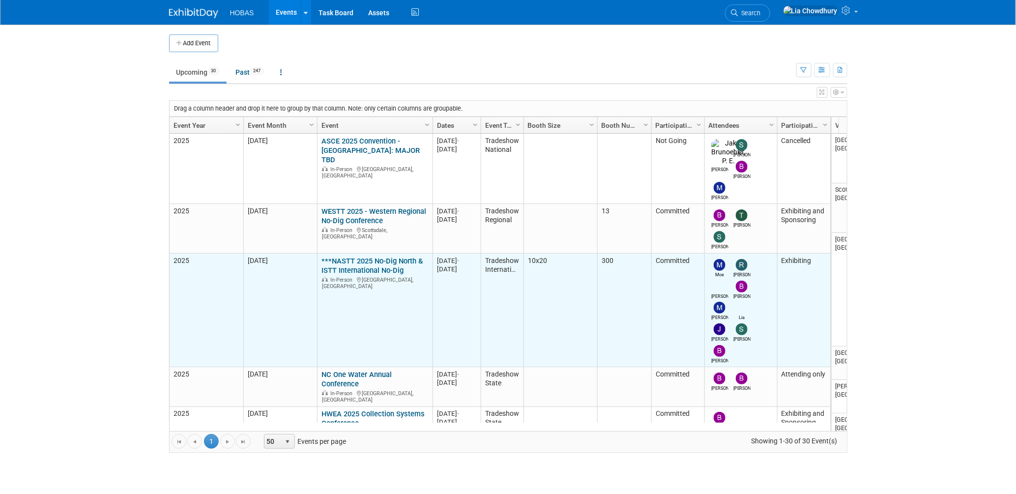
scroll to position [130, 0]
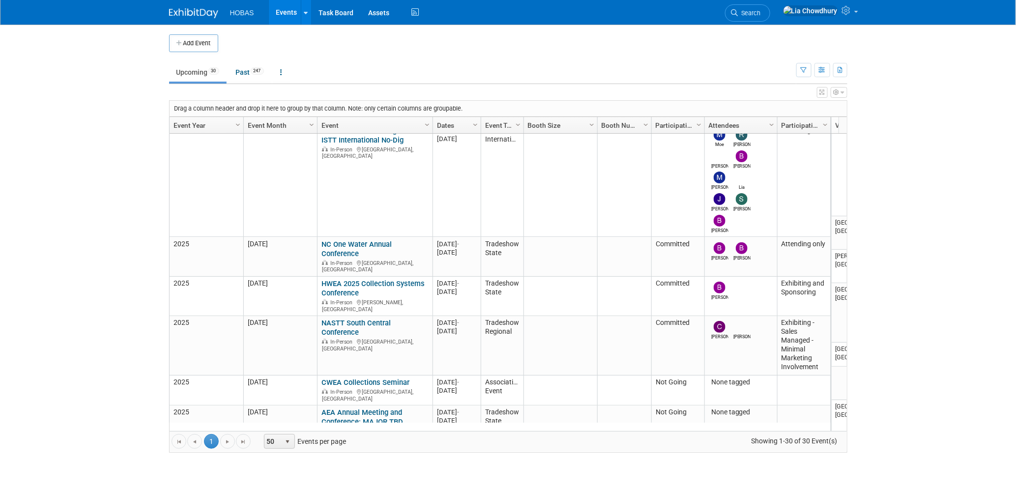
click at [343, 318] on link "NASTT South Central Conference" at bounding box center [355, 327] width 69 height 18
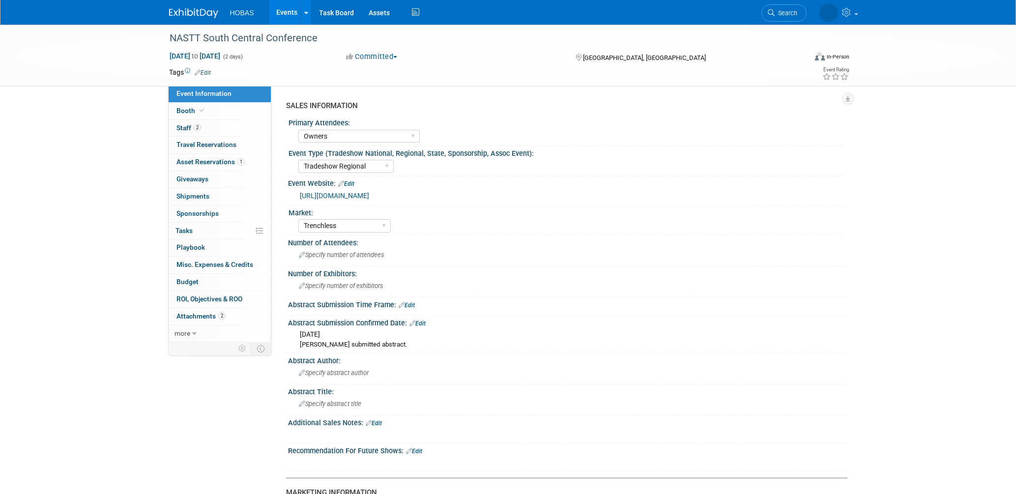
select select "Owners"
select select "Tradeshow Regional"
select select "Trenchless"
select select "Exhibiting - Sales Managed - Minimal Marketing Involvement"
click at [182, 163] on span "Asset Reservations 1" at bounding box center [210, 162] width 68 height 8
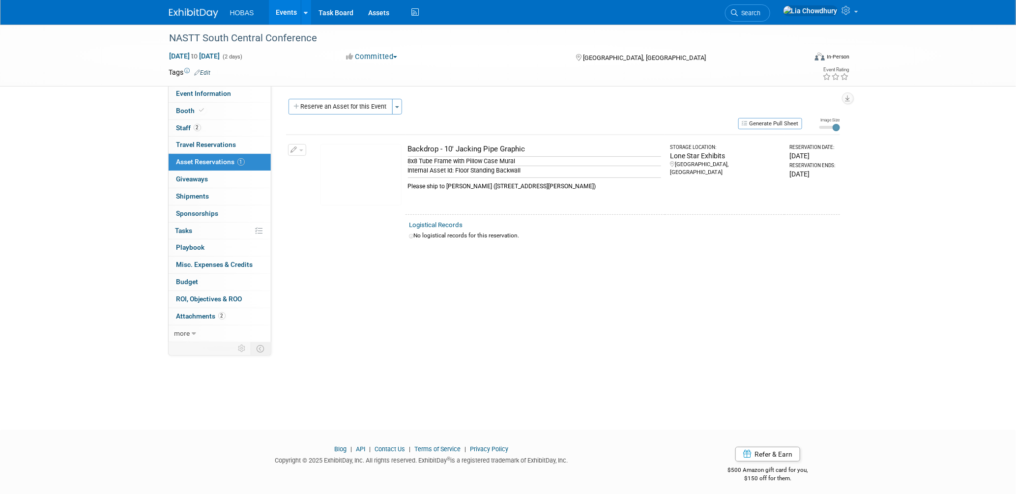
click at [369, 176] on img at bounding box center [360, 174] width 81 height 61
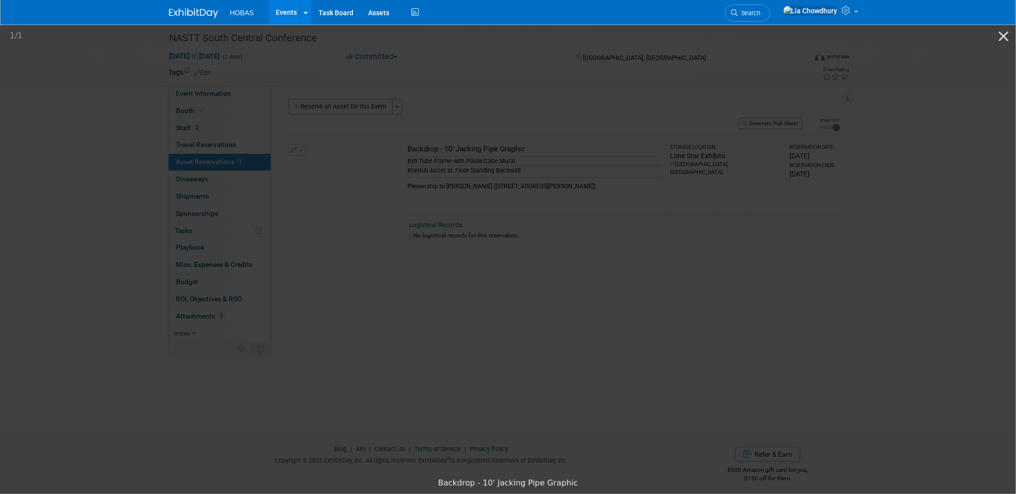
click at [863, 172] on picture at bounding box center [508, 248] width 1016 height 450
click at [999, 38] on button "Close gallery" at bounding box center [1003, 36] width 25 height 23
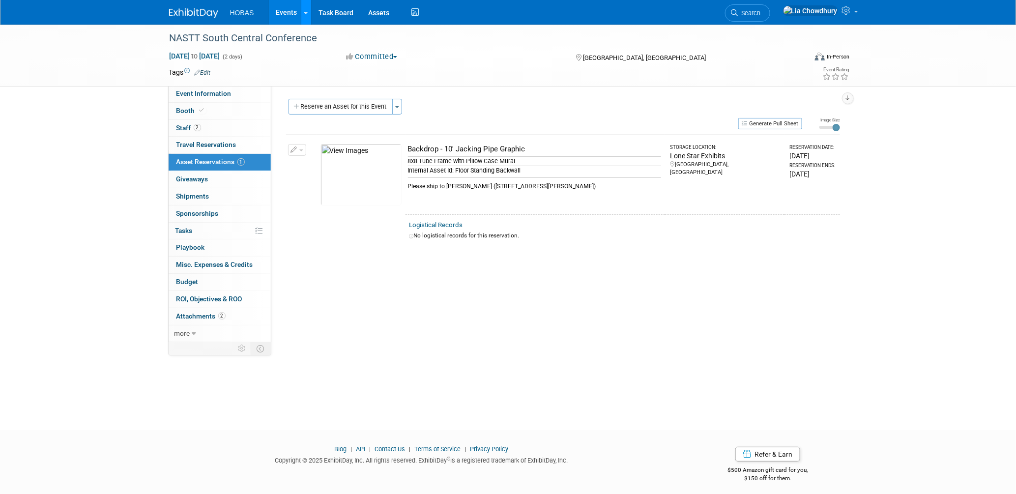
click at [306, 10] on icon at bounding box center [306, 13] width 4 height 6
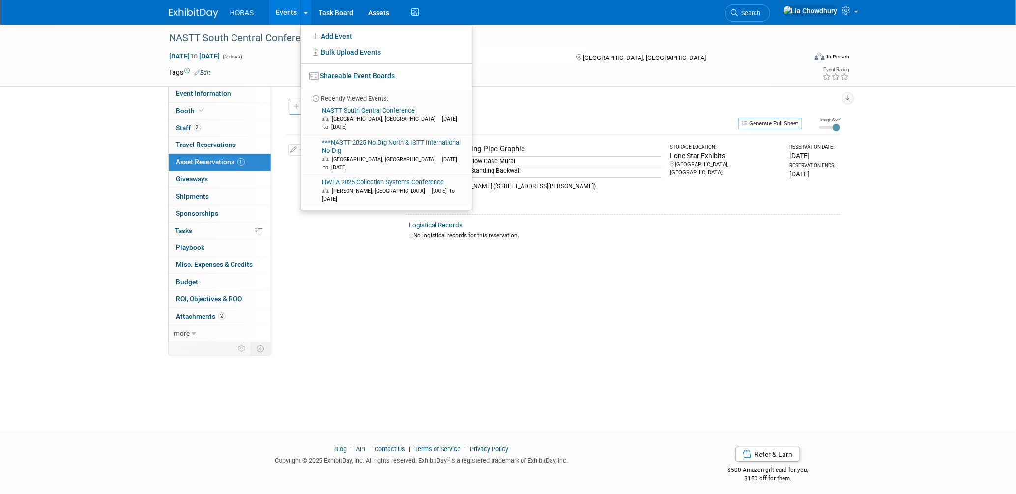
click at [292, 12] on link "Events" at bounding box center [287, 12] width 36 height 25
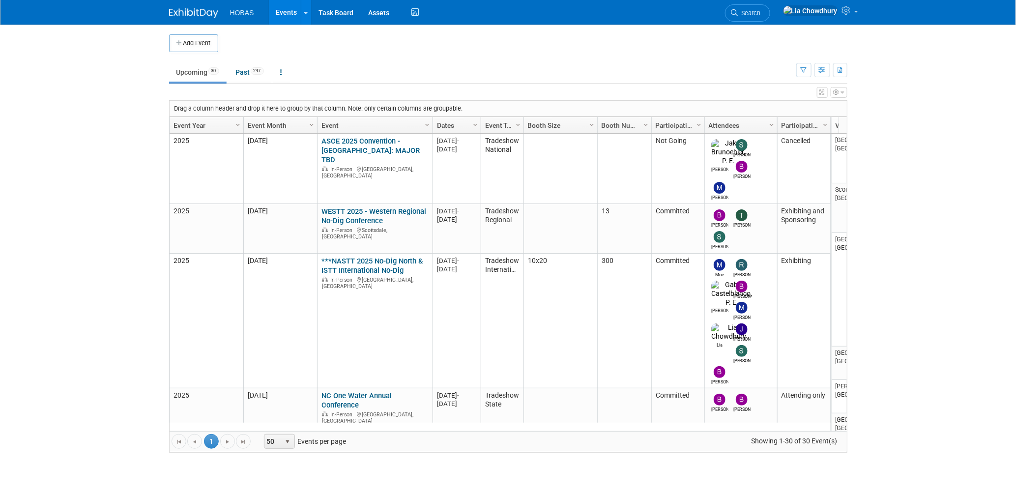
click at [406, 6] on ul "HOBAS Events Add Event Bulk Upload Events Shareable Event Boards Recently Viewe…" at bounding box center [326, 12] width 192 height 25
click at [375, 12] on link "Assets" at bounding box center [379, 12] width 36 height 25
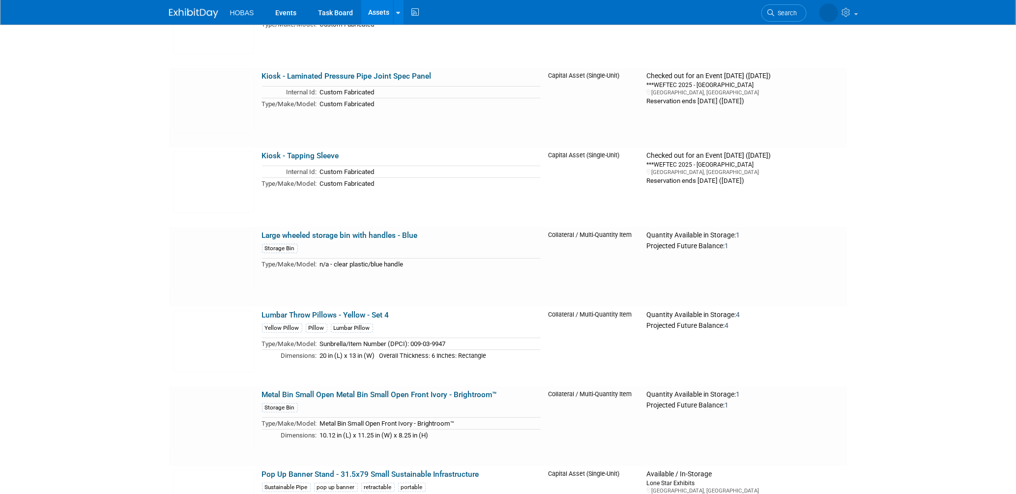
scroll to position [1692, 0]
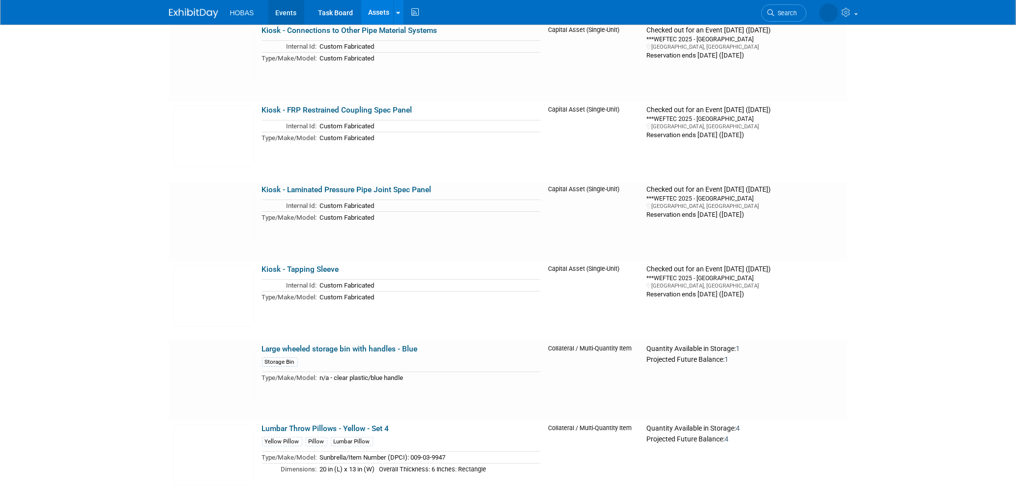
click at [283, 13] on link "Events" at bounding box center [286, 12] width 36 height 25
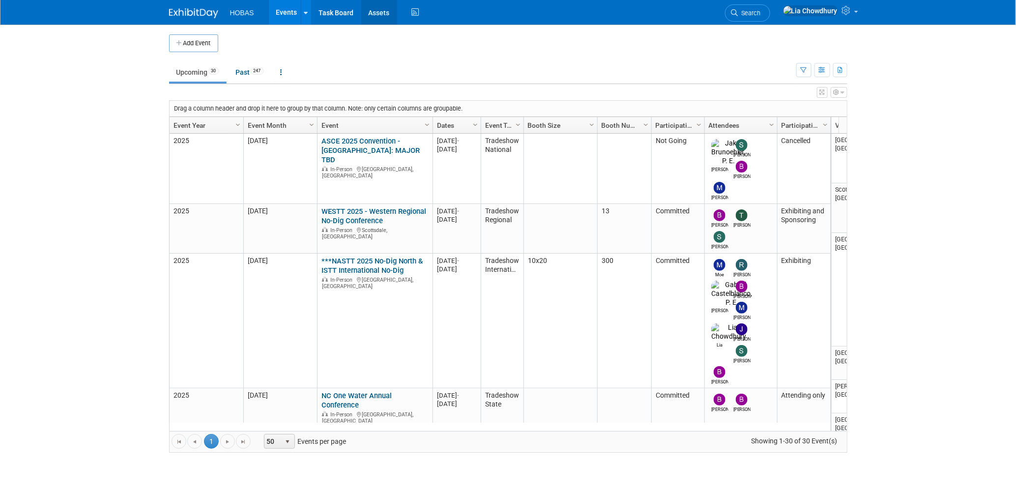
click at [376, 8] on link "Assets" at bounding box center [379, 12] width 36 height 25
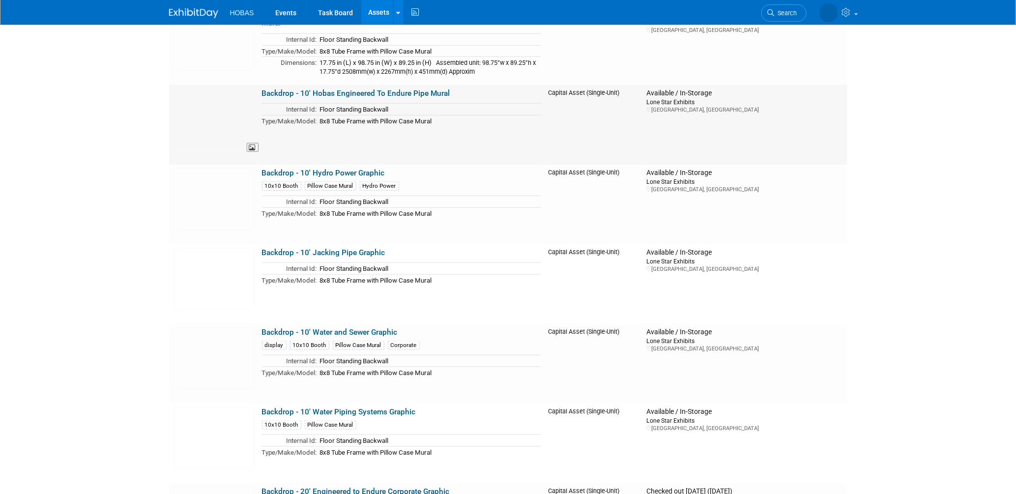
scroll to position [546, 0]
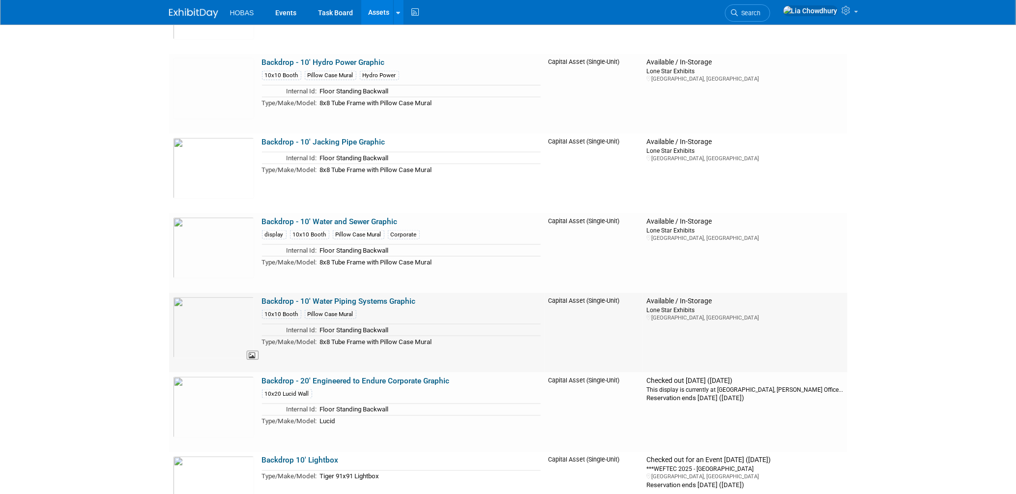
click at [208, 315] on img at bounding box center [213, 327] width 81 height 61
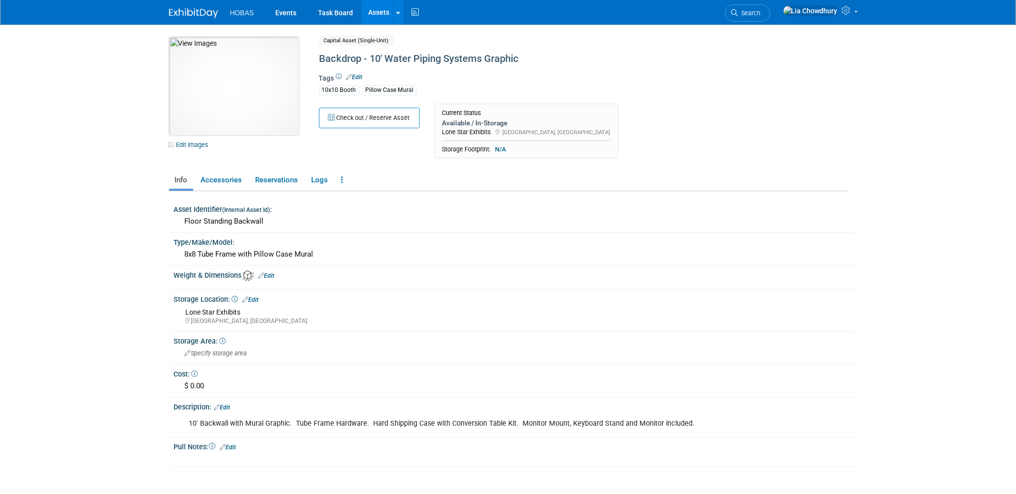
click at [233, 80] on img at bounding box center [234, 86] width 130 height 98
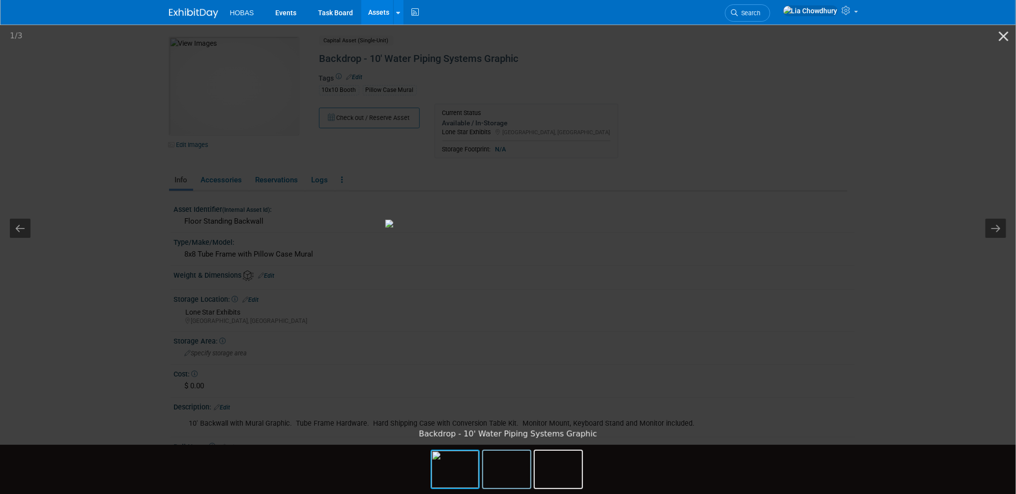
click at [506, 475] on img at bounding box center [506, 469] width 47 height 37
click at [556, 458] on img at bounding box center [558, 469] width 47 height 37
click at [1005, 33] on button "Close gallery" at bounding box center [1003, 36] width 25 height 23
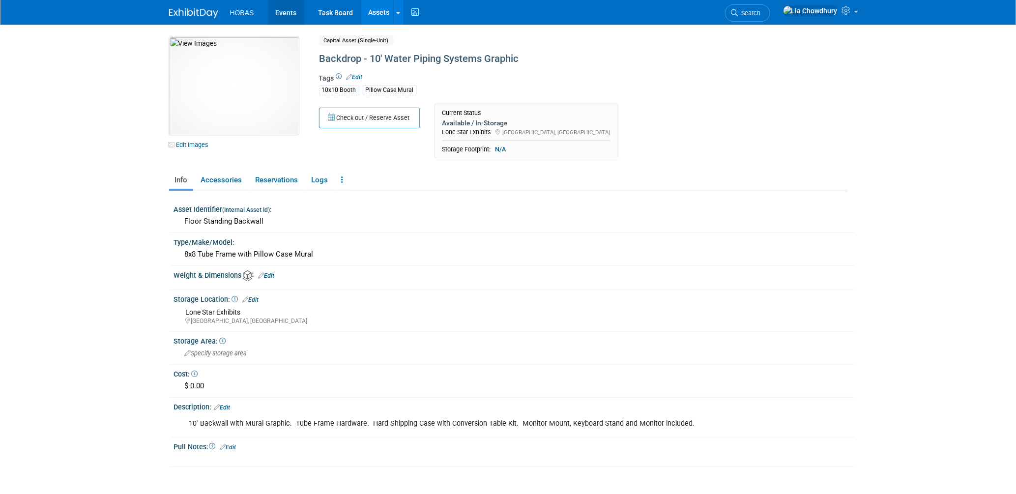
click at [290, 14] on link "Events" at bounding box center [286, 12] width 36 height 25
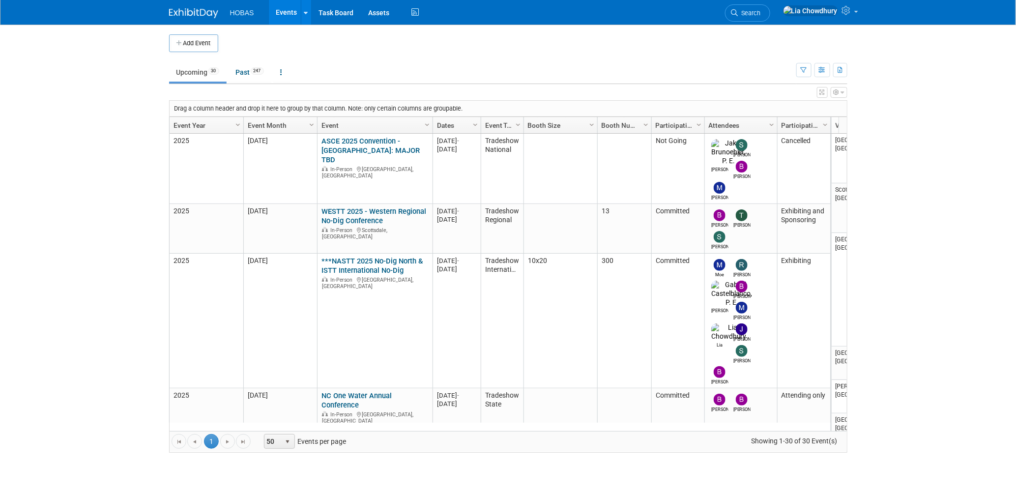
drag, startPoint x: 942, startPoint y: 7, endPoint x: 705, endPoint y: 48, distance: 240.8
click at [706, 49] on td at bounding box center [516, 43] width 596 height 18
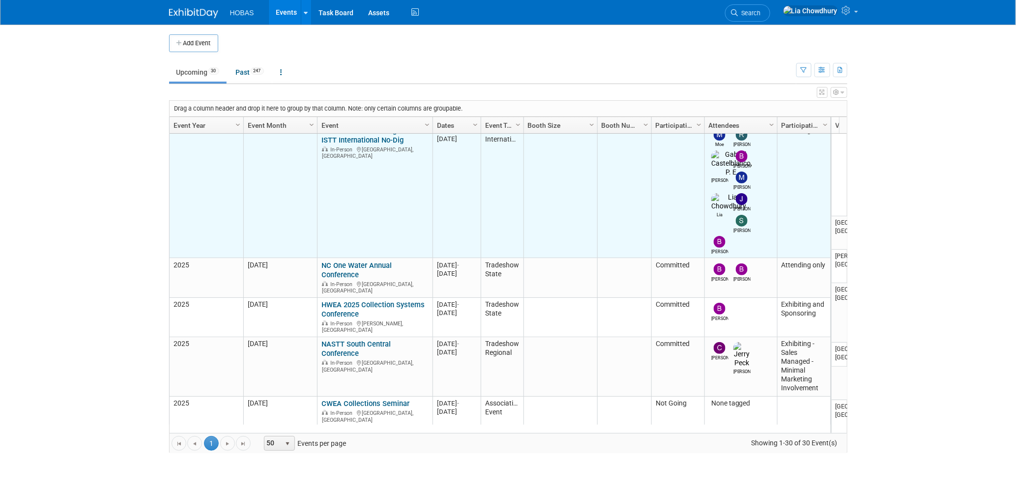
scroll to position [196, 0]
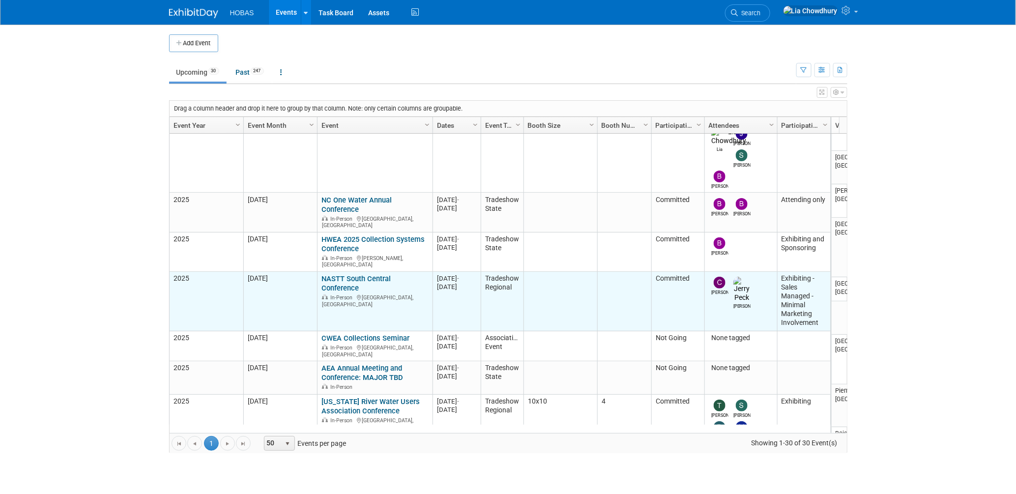
click at [353, 274] on link "NASTT South Central Conference" at bounding box center [355, 283] width 69 height 18
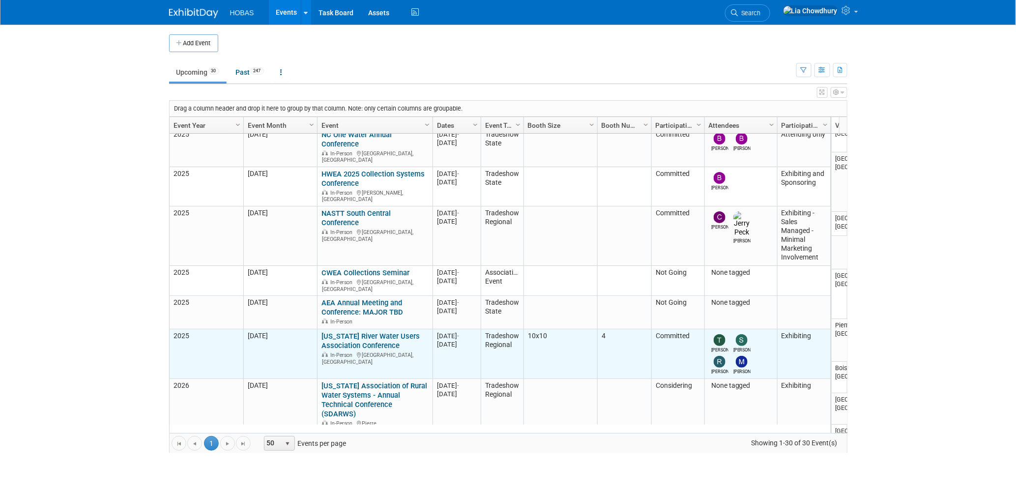
drag, startPoint x: 364, startPoint y: 262, endPoint x: 366, endPoint y: 270, distance: 8.2
drag, startPoint x: 366, startPoint y: 270, endPoint x: 417, endPoint y: 298, distance: 58.3
click at [417, 350] on div "In-Person Las Vegas, NV" at bounding box center [374, 357] width 107 height 15
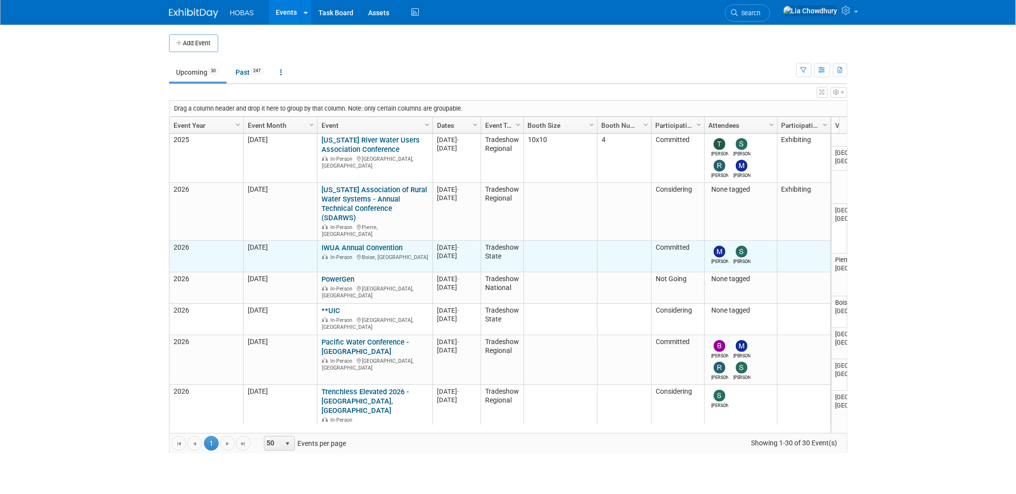
scroll to position [326, 0]
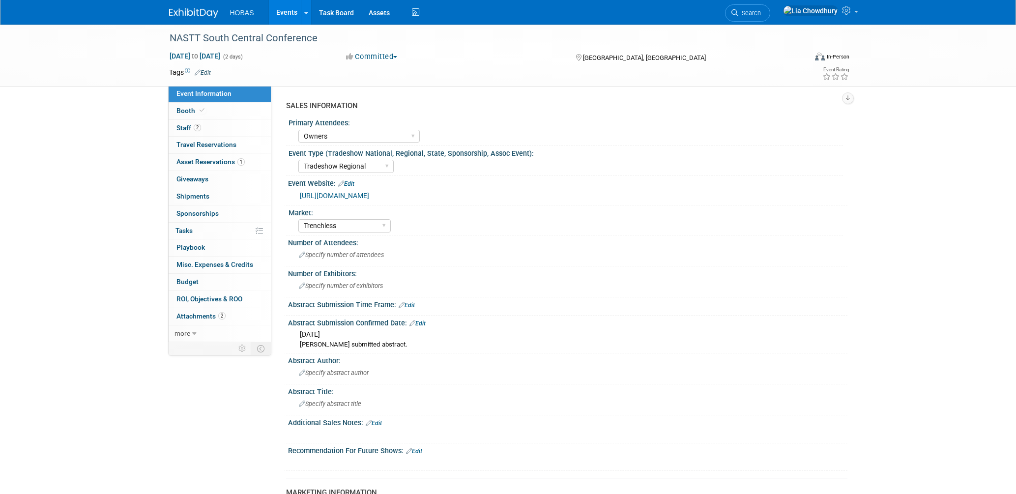
select select "Owners"
select select "Tradeshow Regional"
select select "Trenchless"
select select "Exhibiting - Sales Managed - Minimal Marketing Involvement"
